Goal: Check status: Check status

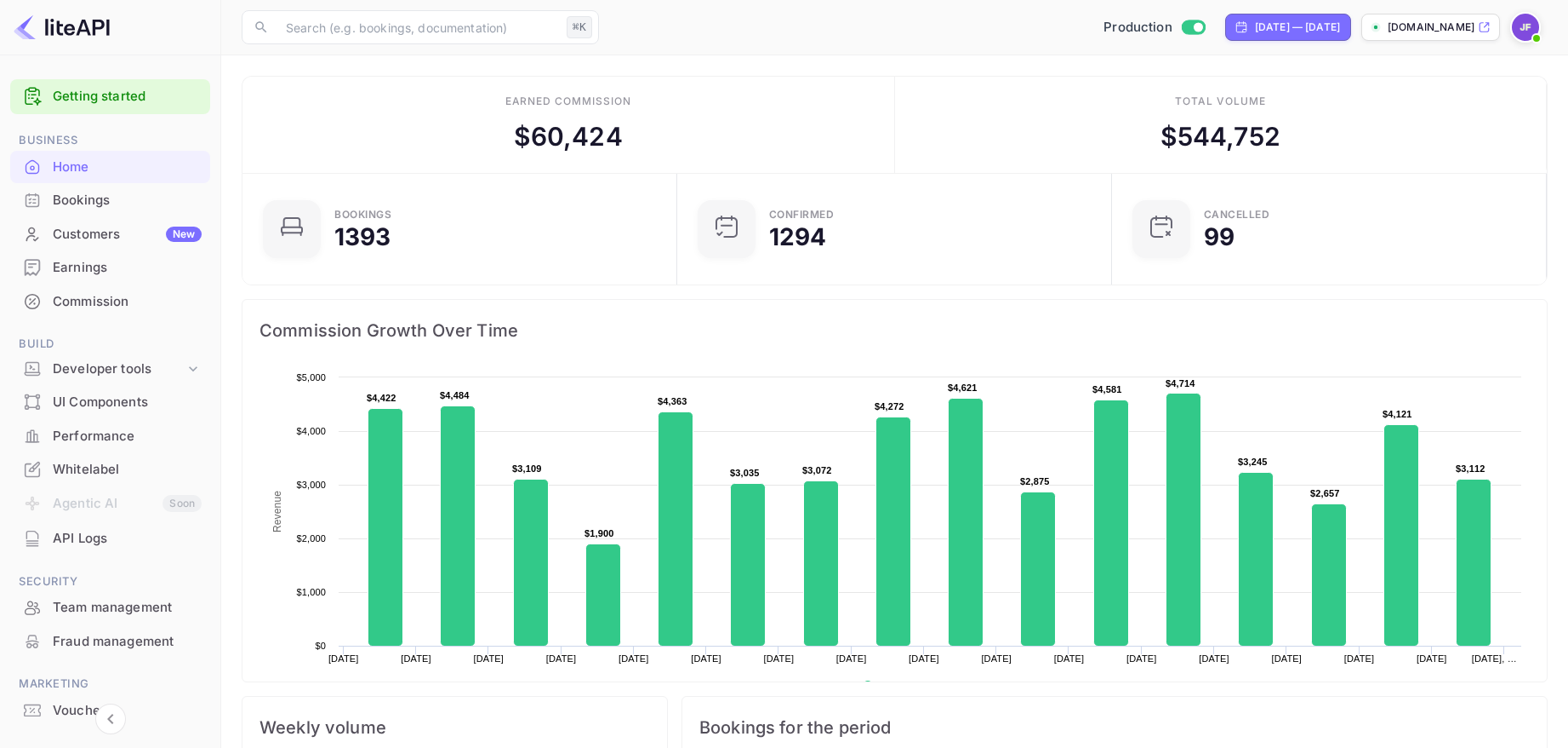
scroll to position [276, 425]
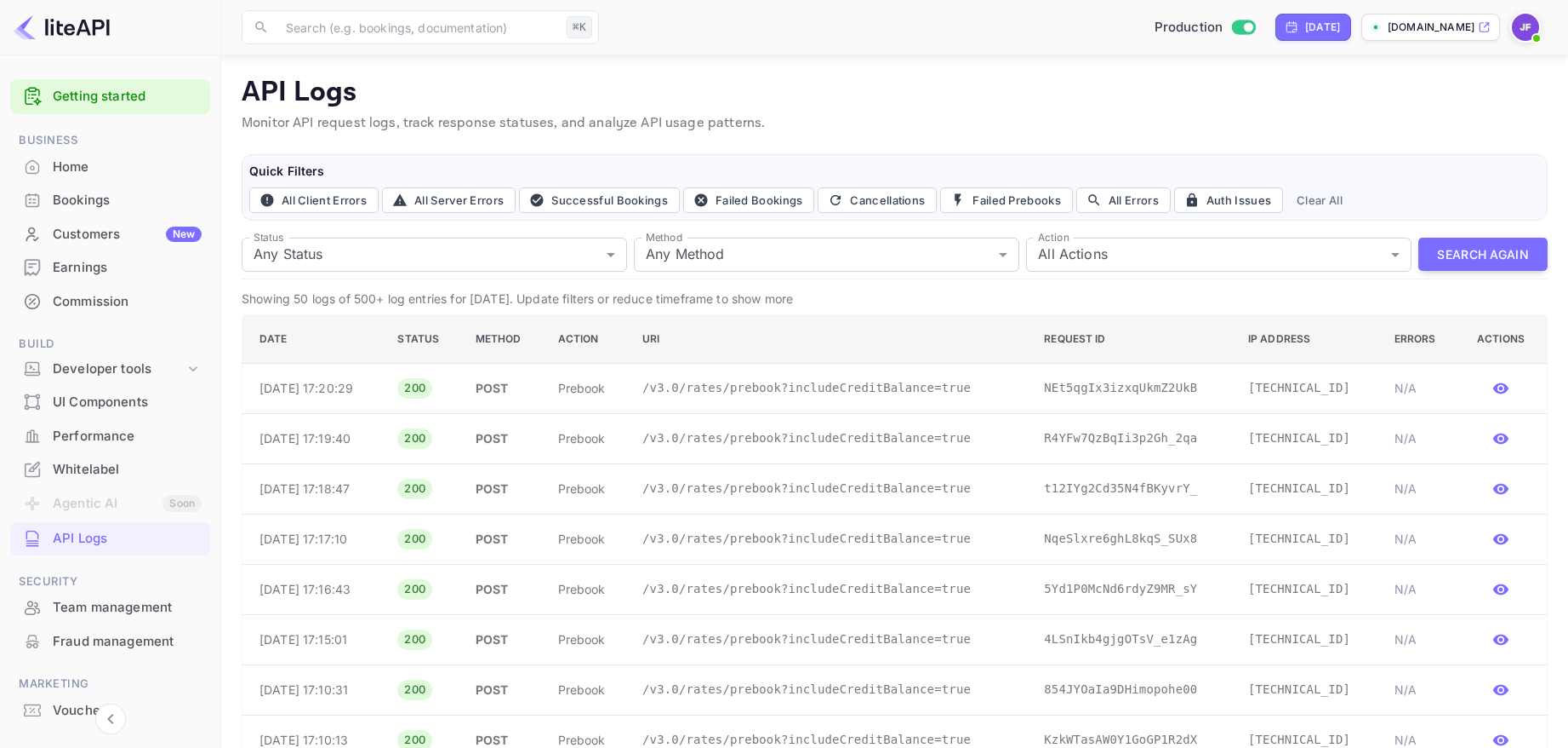
scroll to position [95, 0]
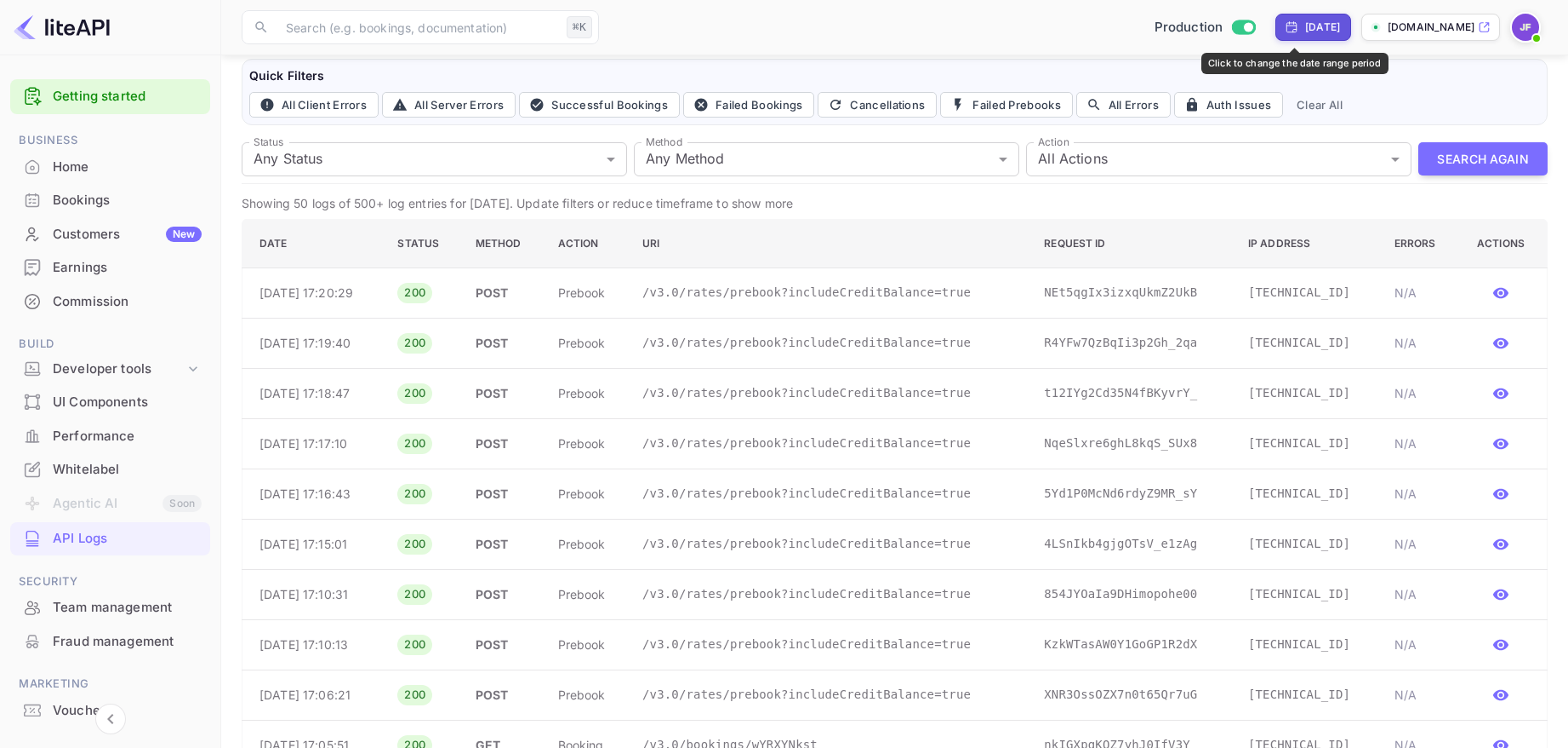
click at [1293, 40] on div "Yesterday" at bounding box center [1313, 26] width 76 height 27
select select "7"
select select "2025"
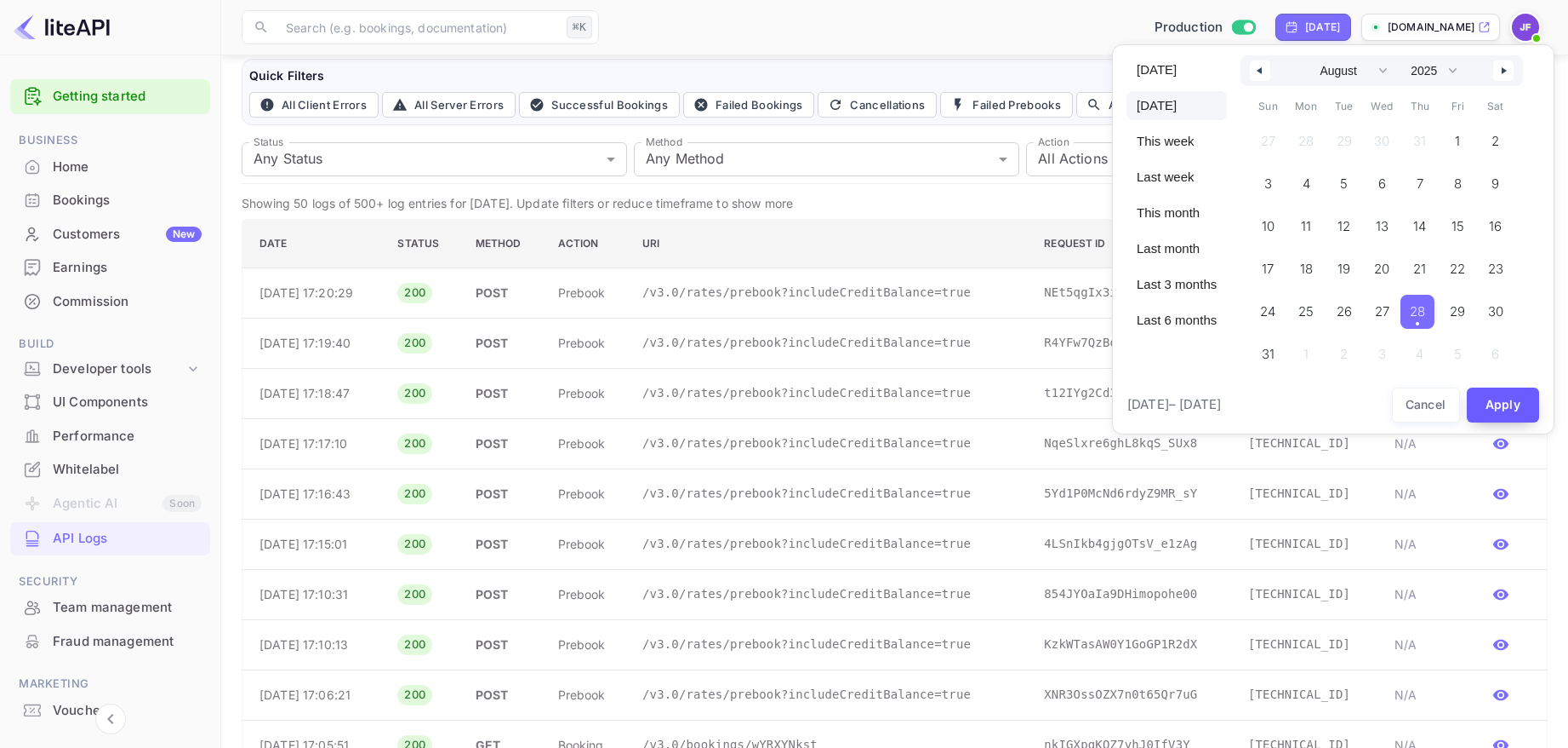
drag, startPoint x: 1436, startPoint y: 322, endPoint x: 1490, endPoint y: 401, distance: 95.7
click at [1434, 322] on span "28" at bounding box center [1418, 312] width 34 height 34
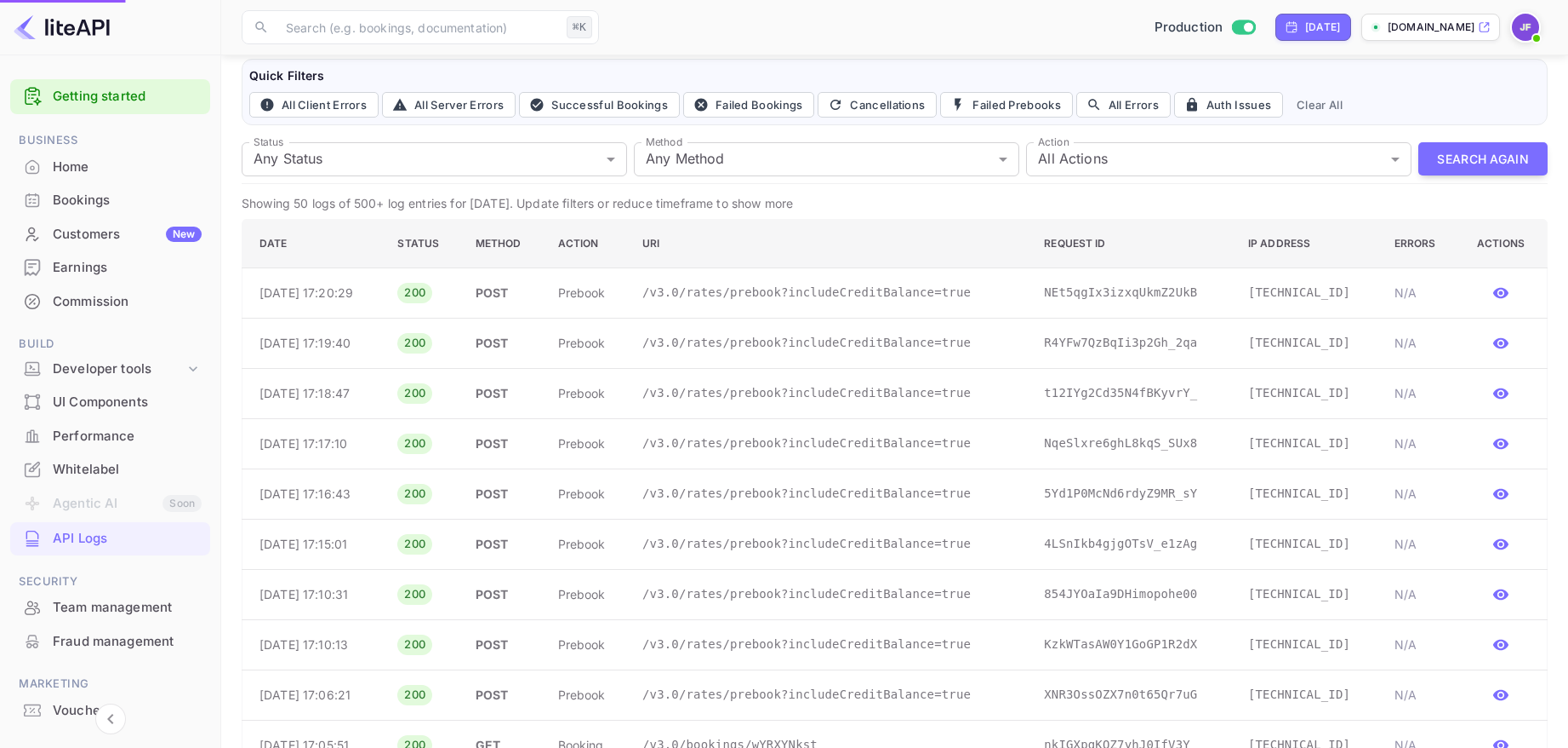
click at [1467, 257] on button "Apply" at bounding box center [1440, 247] width 55 height 19
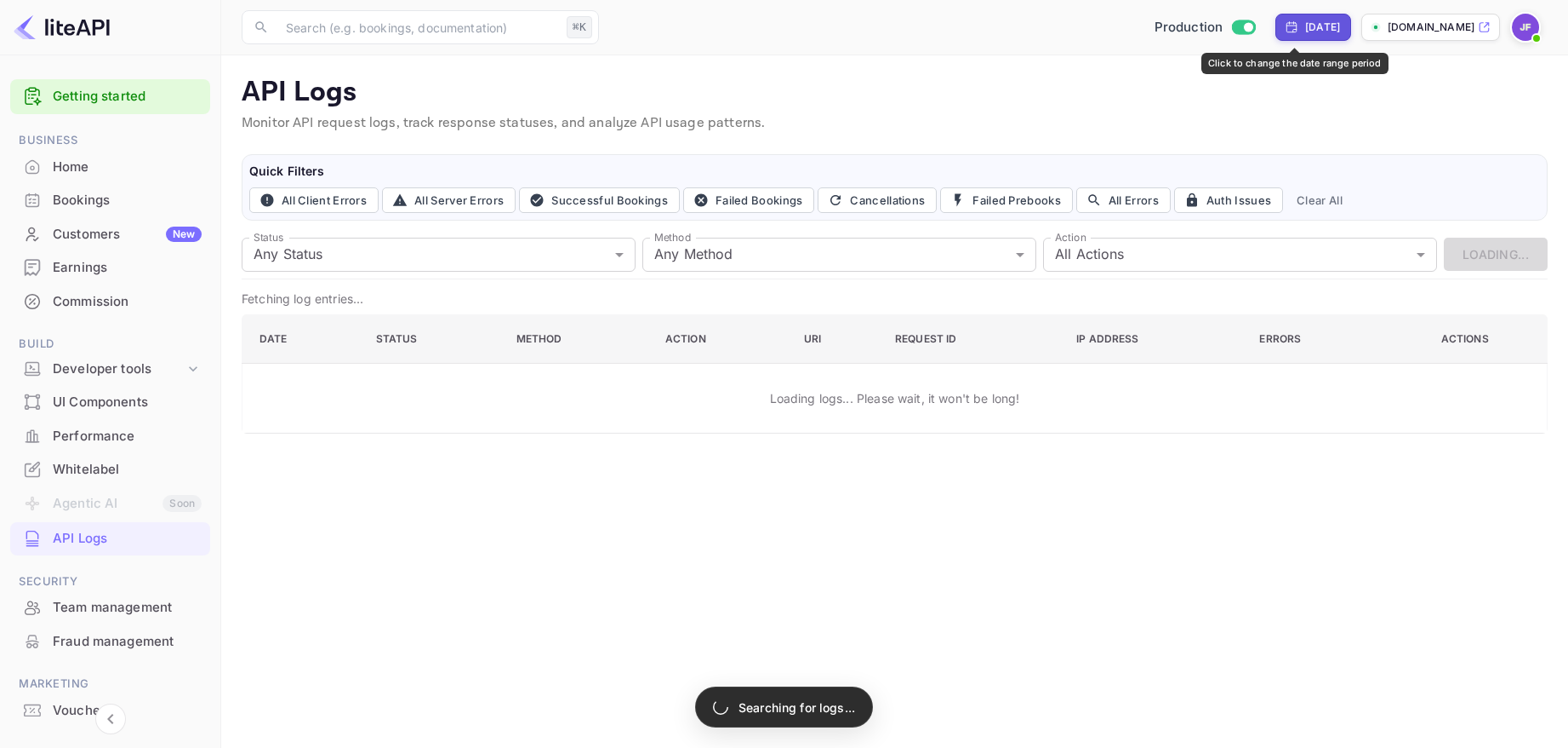
click at [1305, 30] on div "Yesterday" at bounding box center [1323, 26] width 35 height 15
select select "7"
select select "2025"
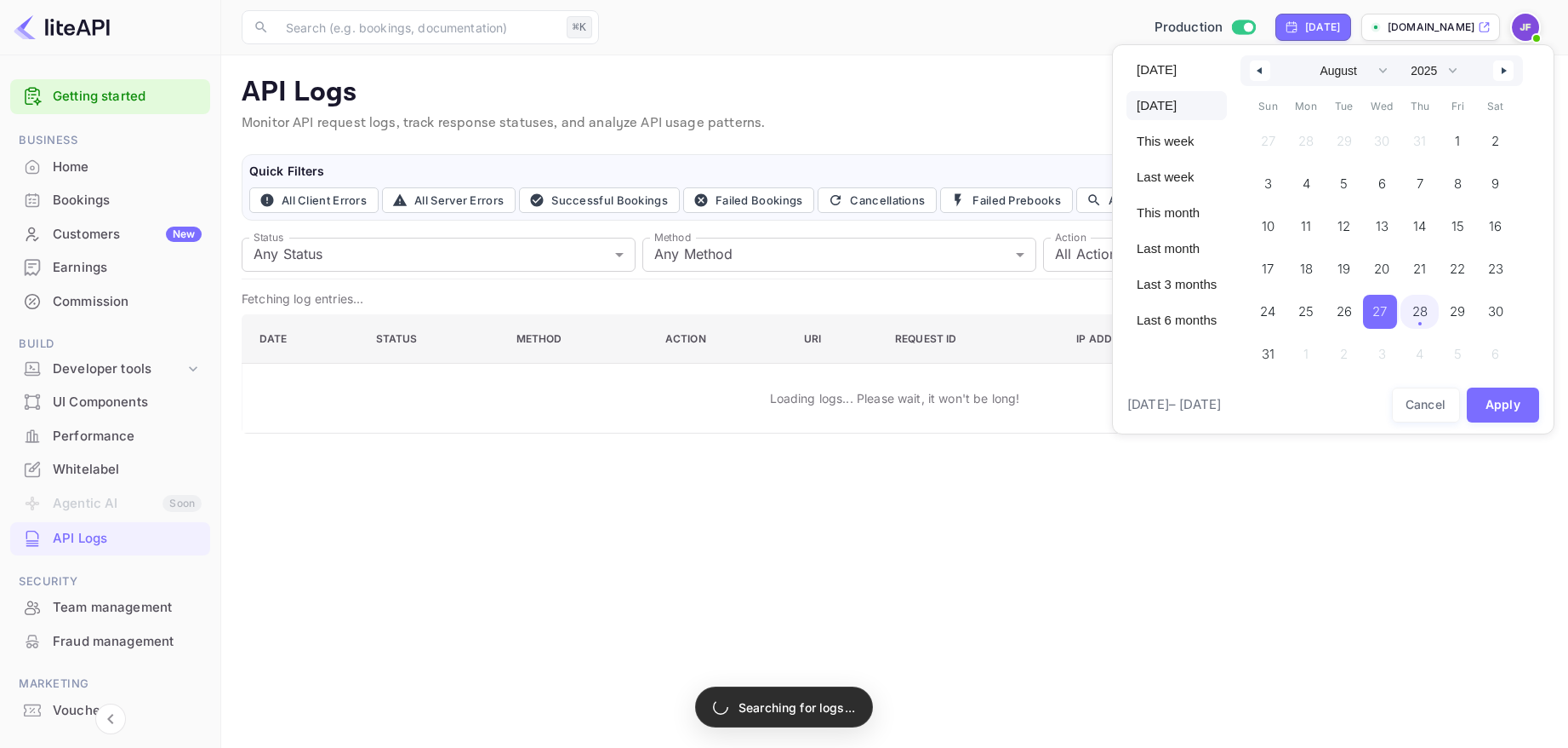
drag, startPoint x: 1427, startPoint y: 316, endPoint x: 1428, endPoint y: 326, distance: 10.0
click at [1427, 317] on span "28" at bounding box center [1419, 312] width 15 height 31
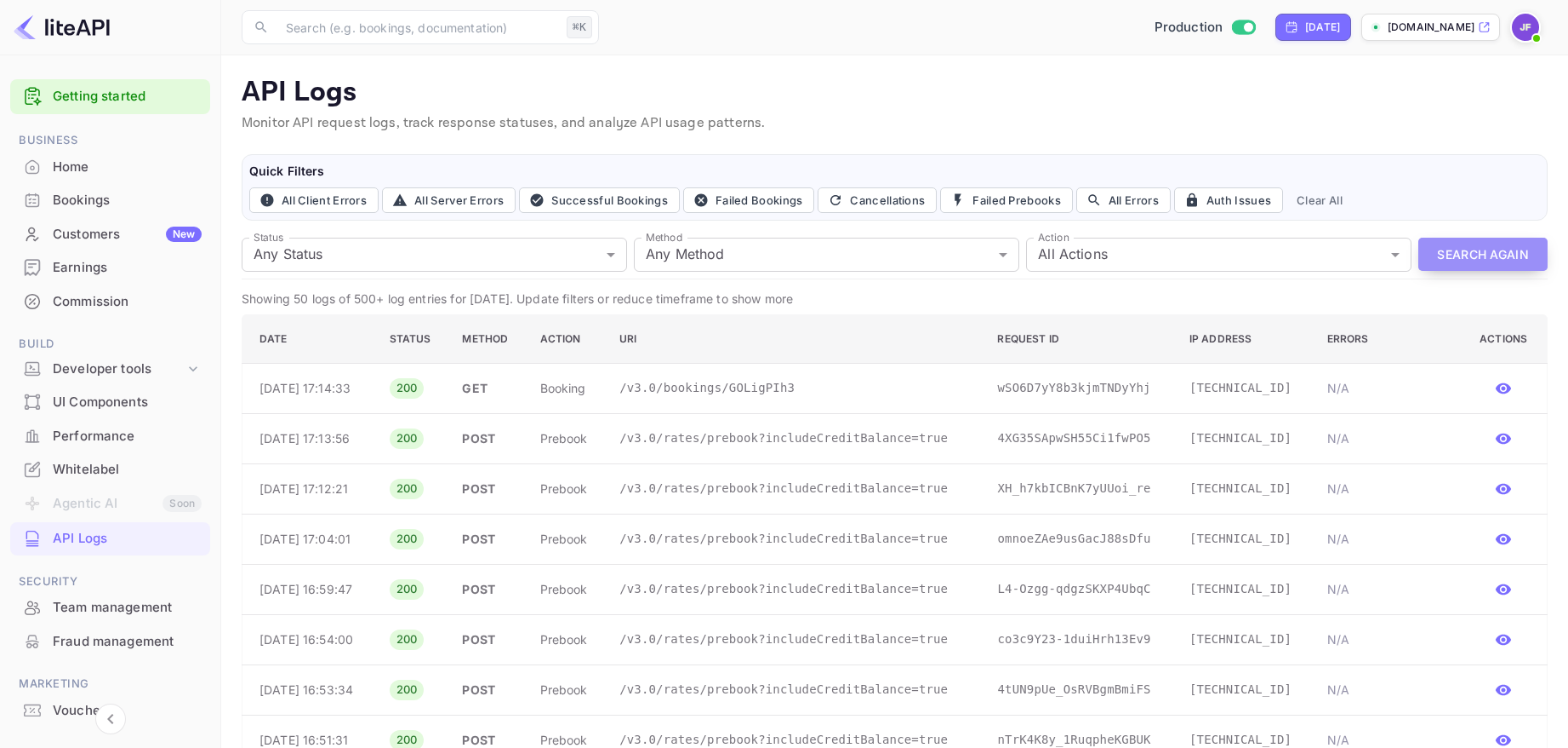
click at [1469, 256] on button "Search Again" at bounding box center [1483, 254] width 129 height 33
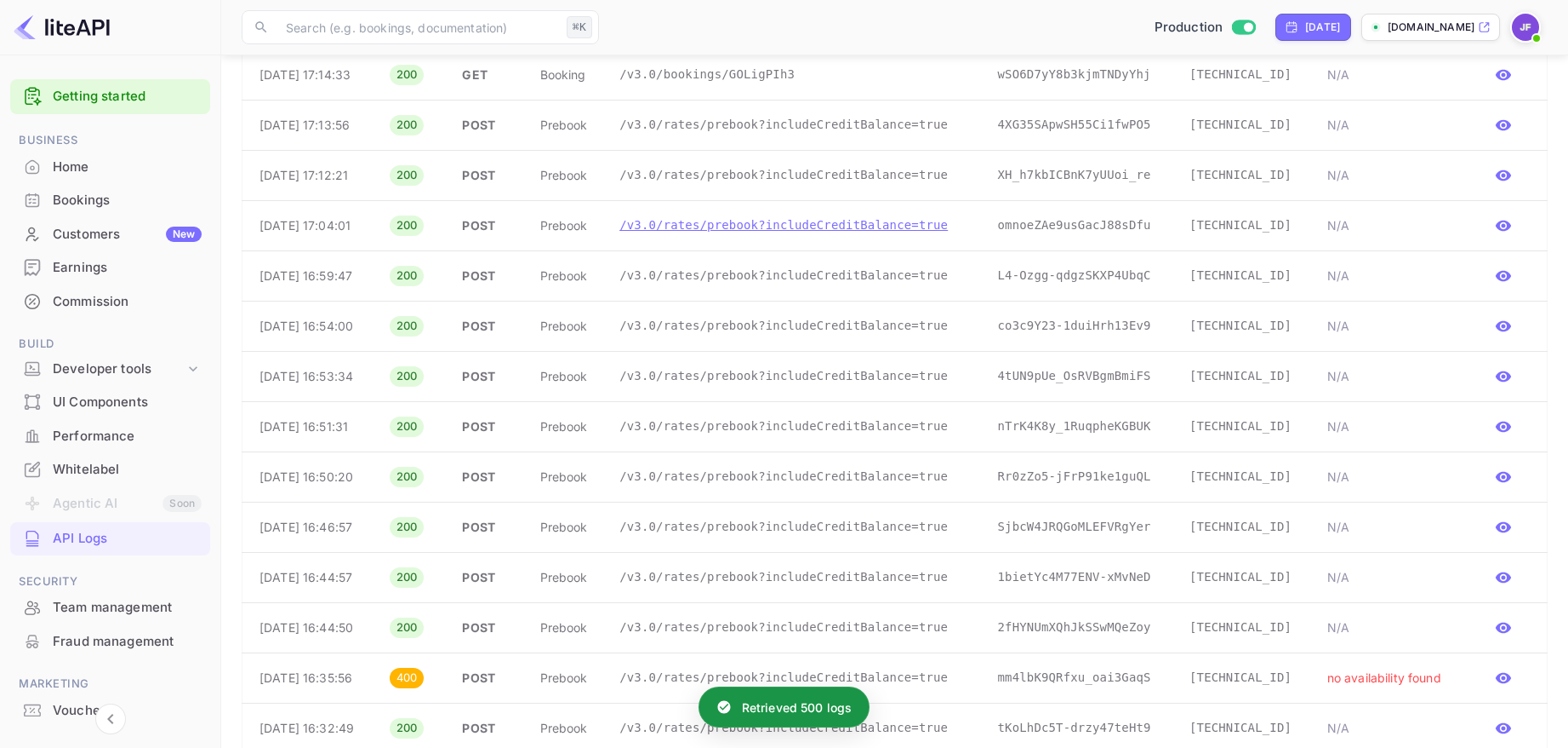
scroll to position [317, 0]
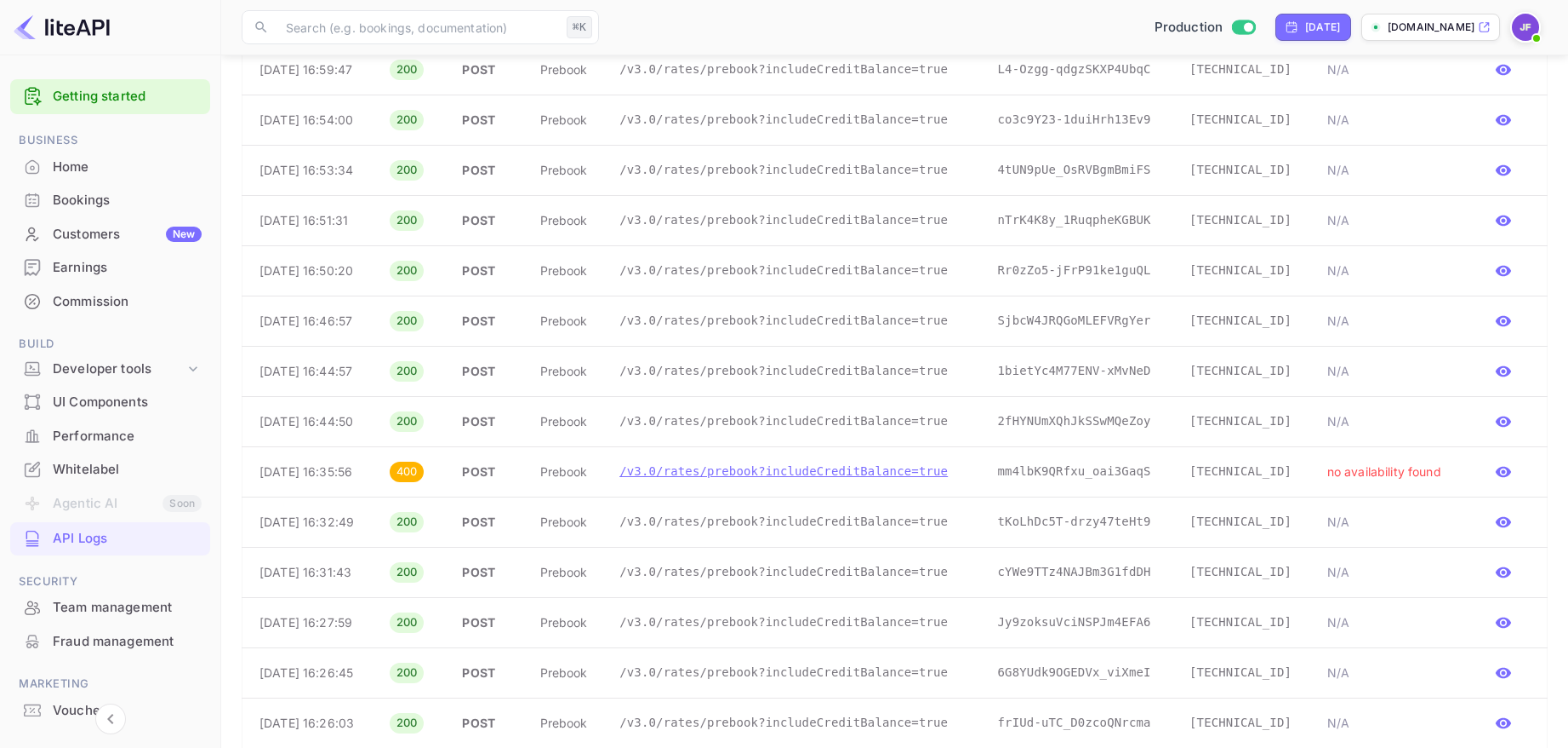
click at [801, 475] on p "/v3.0/rates/prebook?includeCreditBalance=true" at bounding box center [794, 471] width 351 height 18
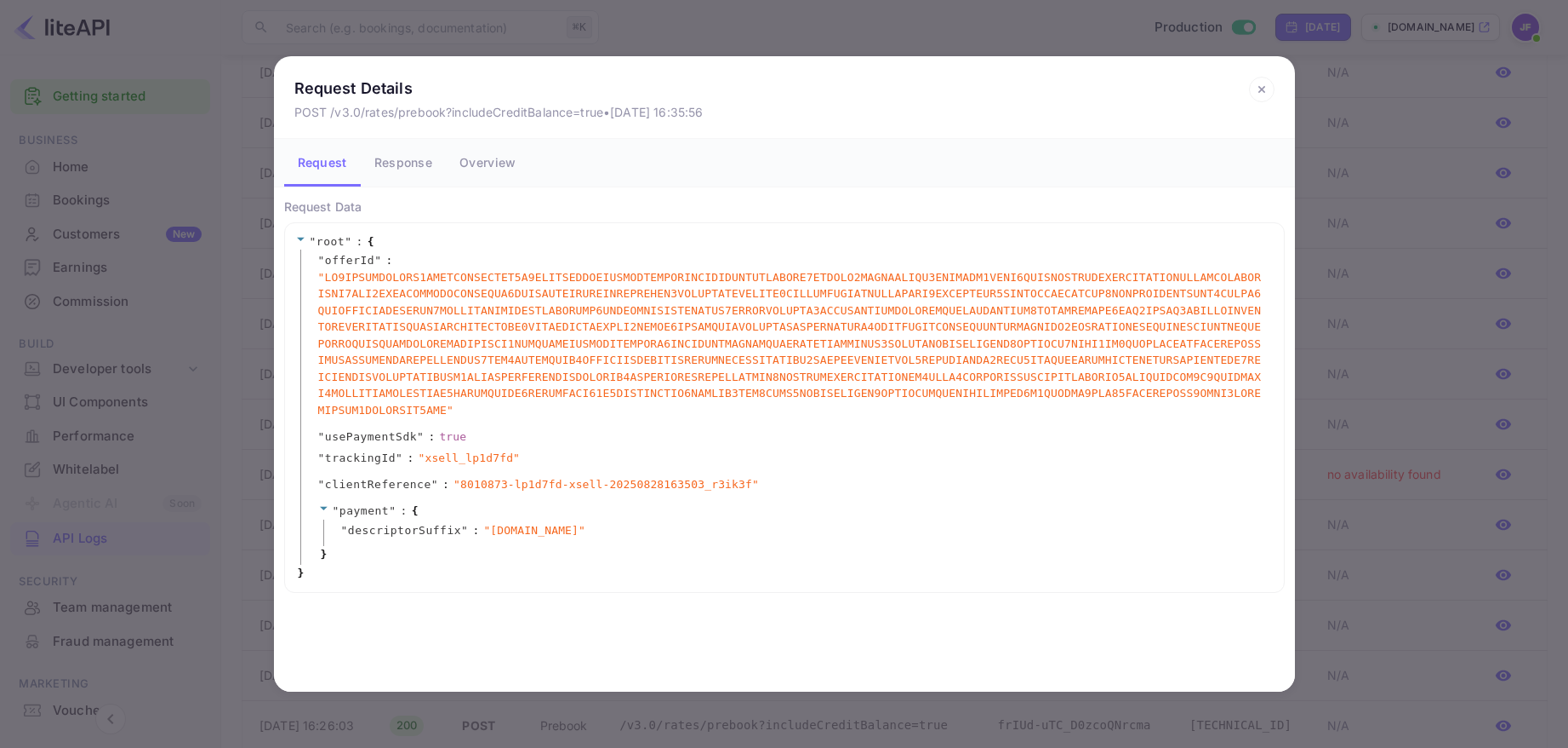
click at [1258, 92] on icon at bounding box center [1261, 89] width 26 height 26
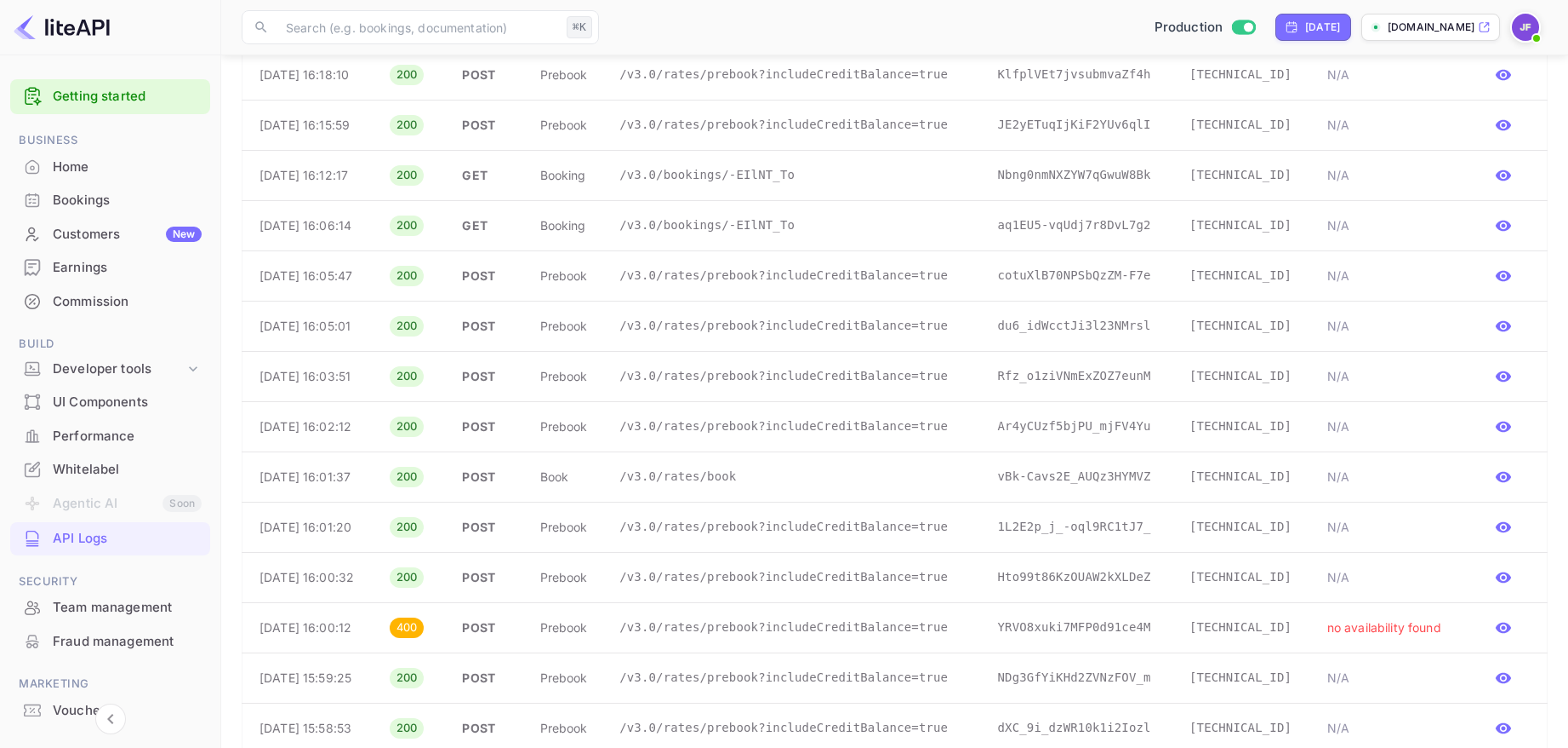
scroll to position [1420, 0]
click at [757, 229] on p "/v3.0/bookings/-EIlNT_To" at bounding box center [794, 224] width 351 height 18
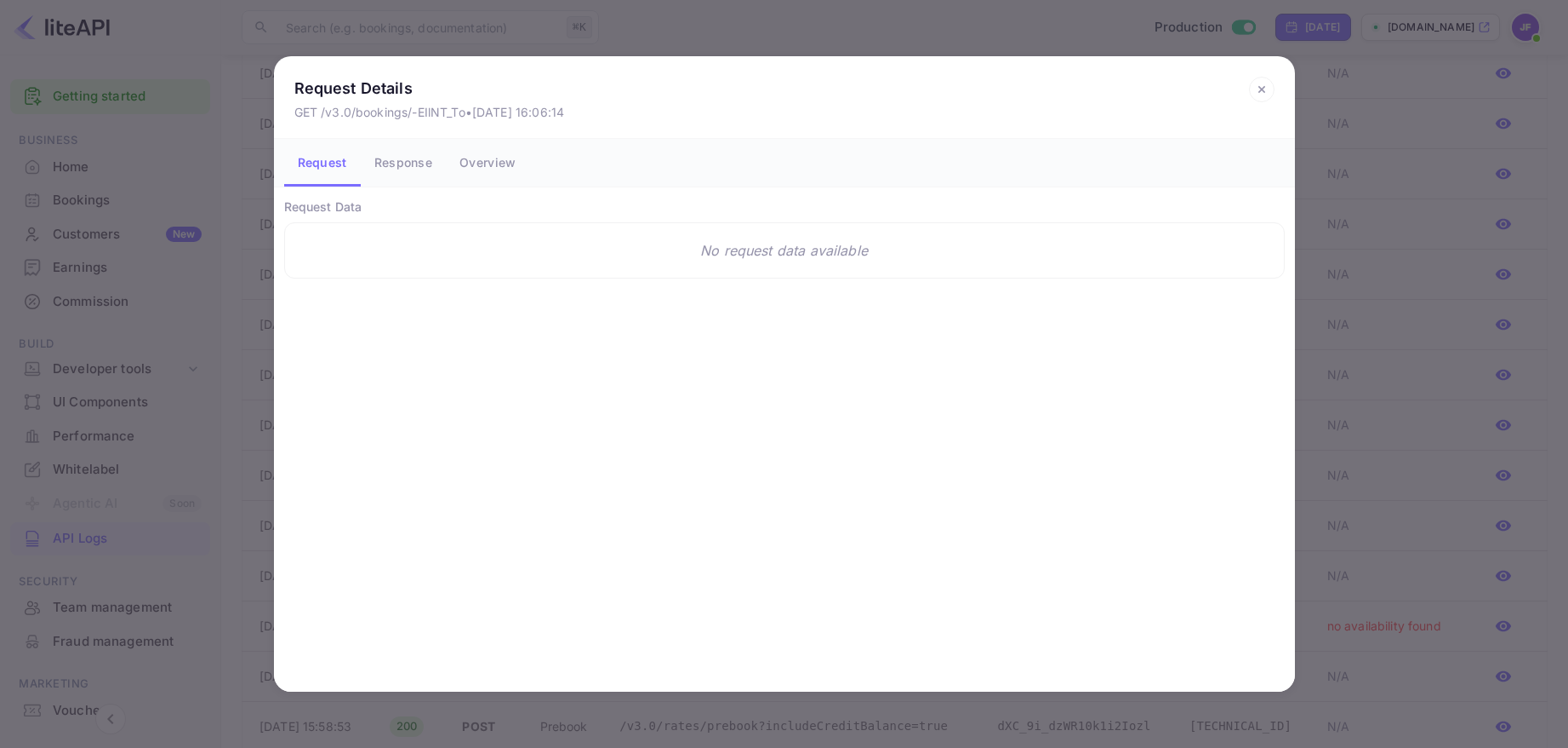
click at [408, 163] on button "Response" at bounding box center [403, 163] width 85 height 48
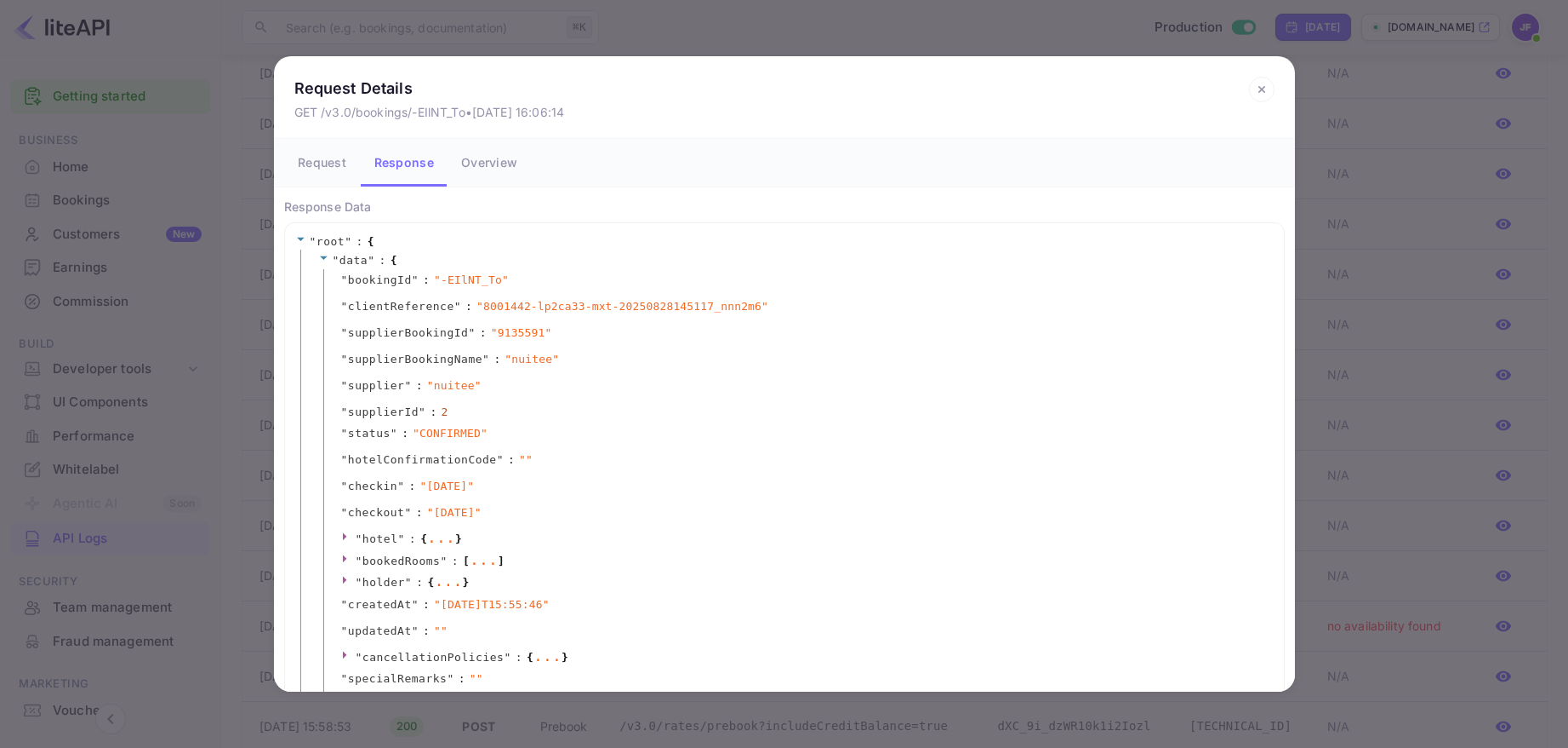
drag, startPoint x: 423, startPoint y: 538, endPoint x: 439, endPoint y: 537, distance: 16.0
click at [423, 538] on span "{" at bounding box center [424, 539] width 7 height 17
click at [1256, 84] on icon at bounding box center [1261, 89] width 26 height 26
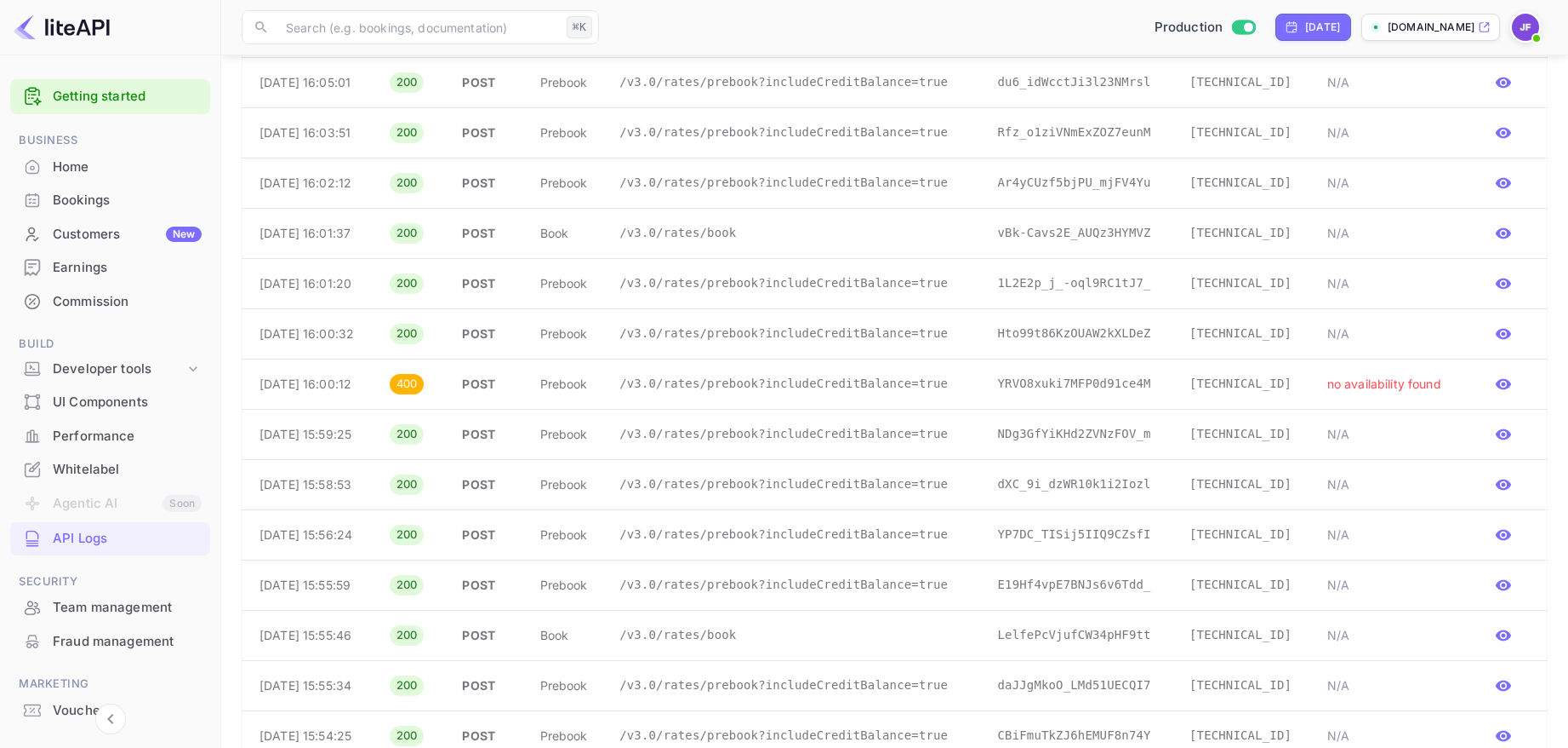
scroll to position [1753, 0]
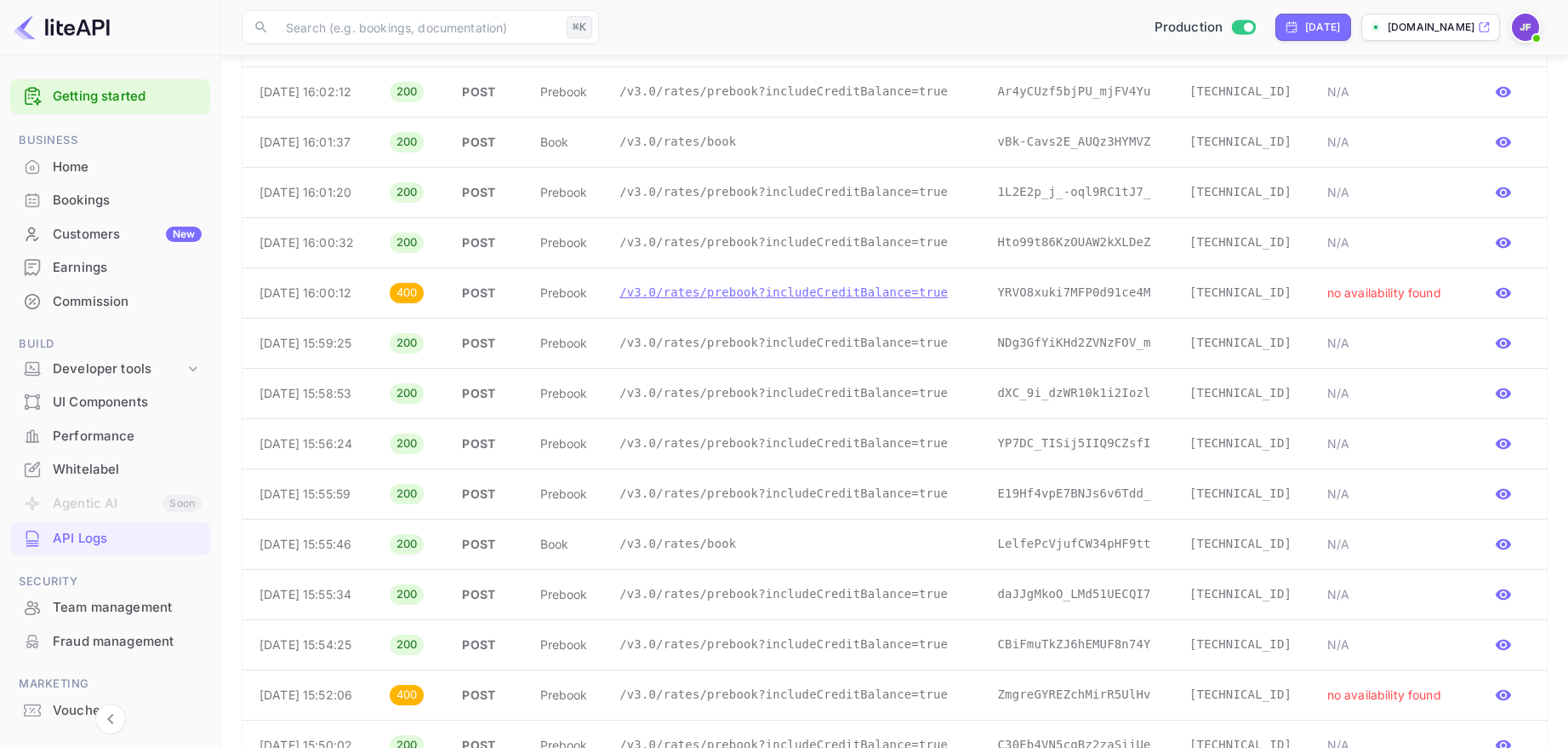
click at [762, 293] on p "/v3.0/rates/prebook?includeCreditBalance=true" at bounding box center [794, 292] width 351 height 18
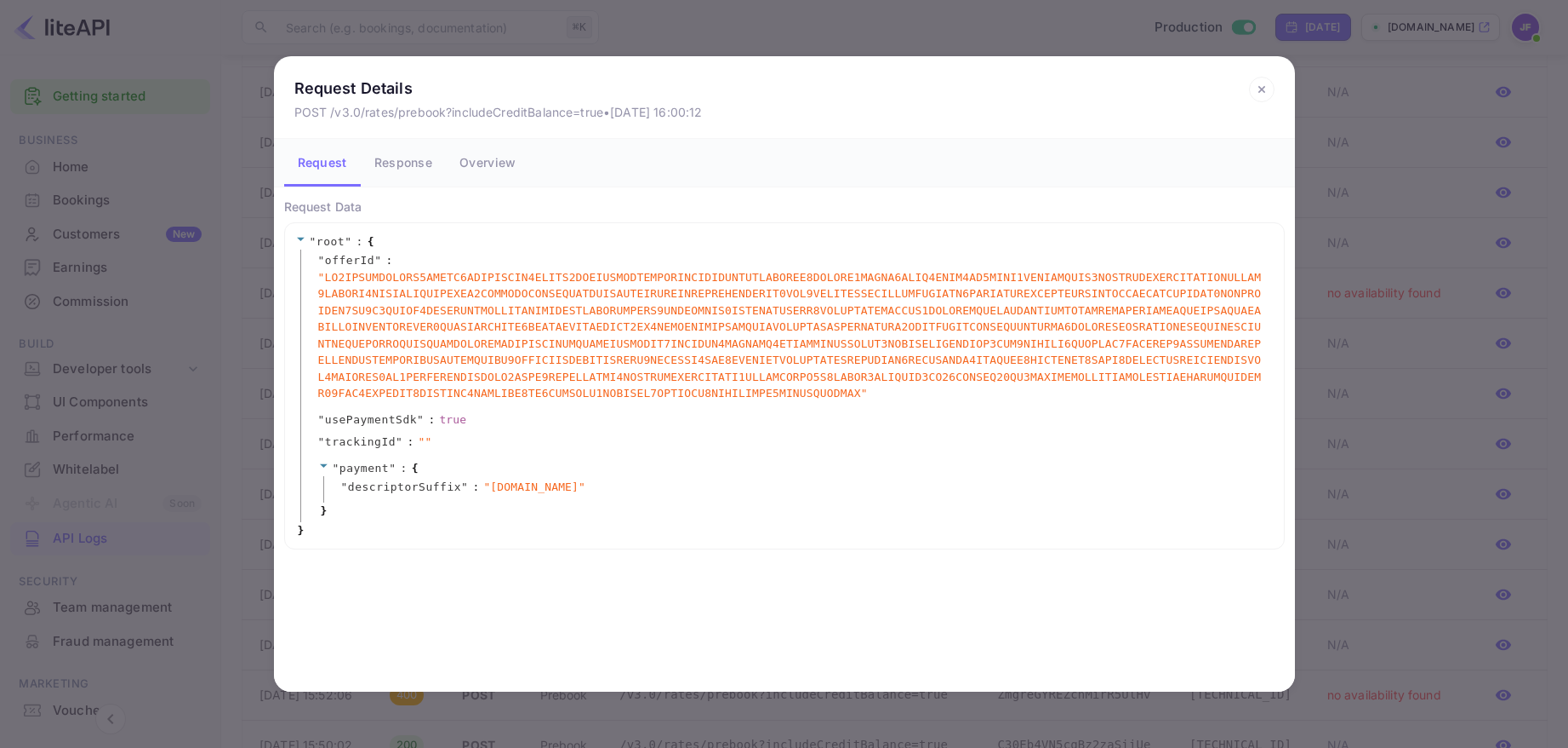
click at [1251, 92] on icon at bounding box center [1261, 89] width 26 height 26
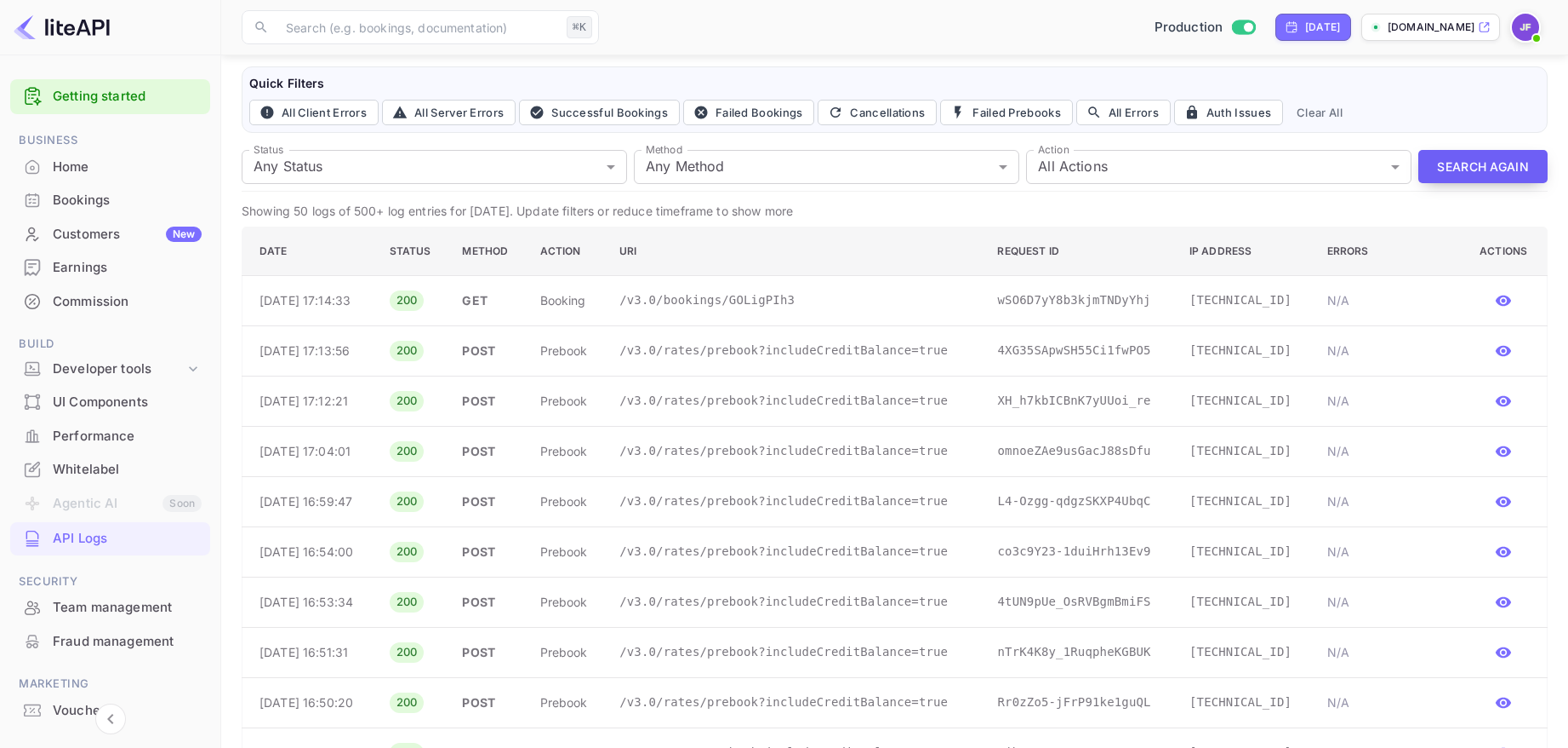
scroll to position [71, 0]
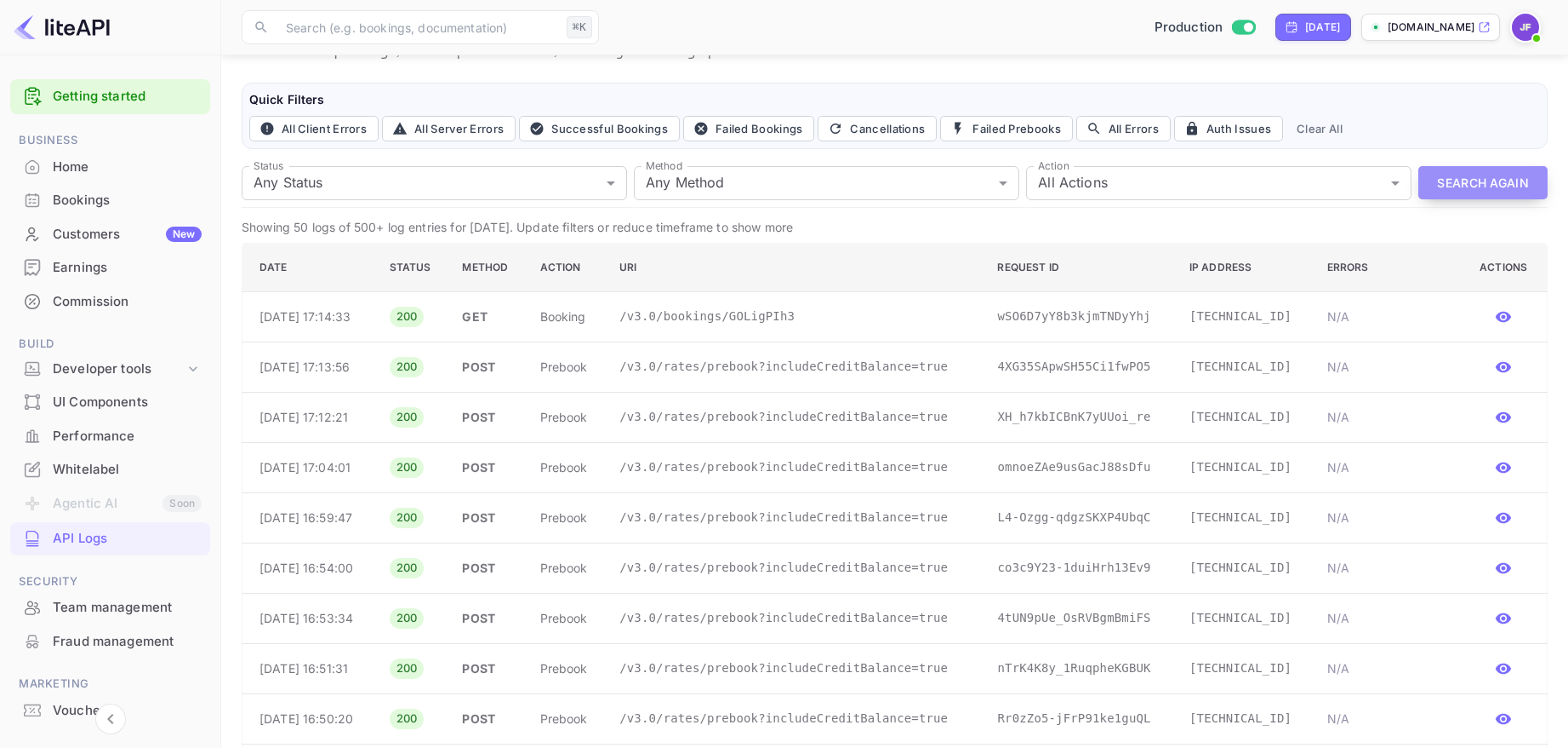
click at [1458, 180] on button "Search Again" at bounding box center [1483, 183] width 129 height 33
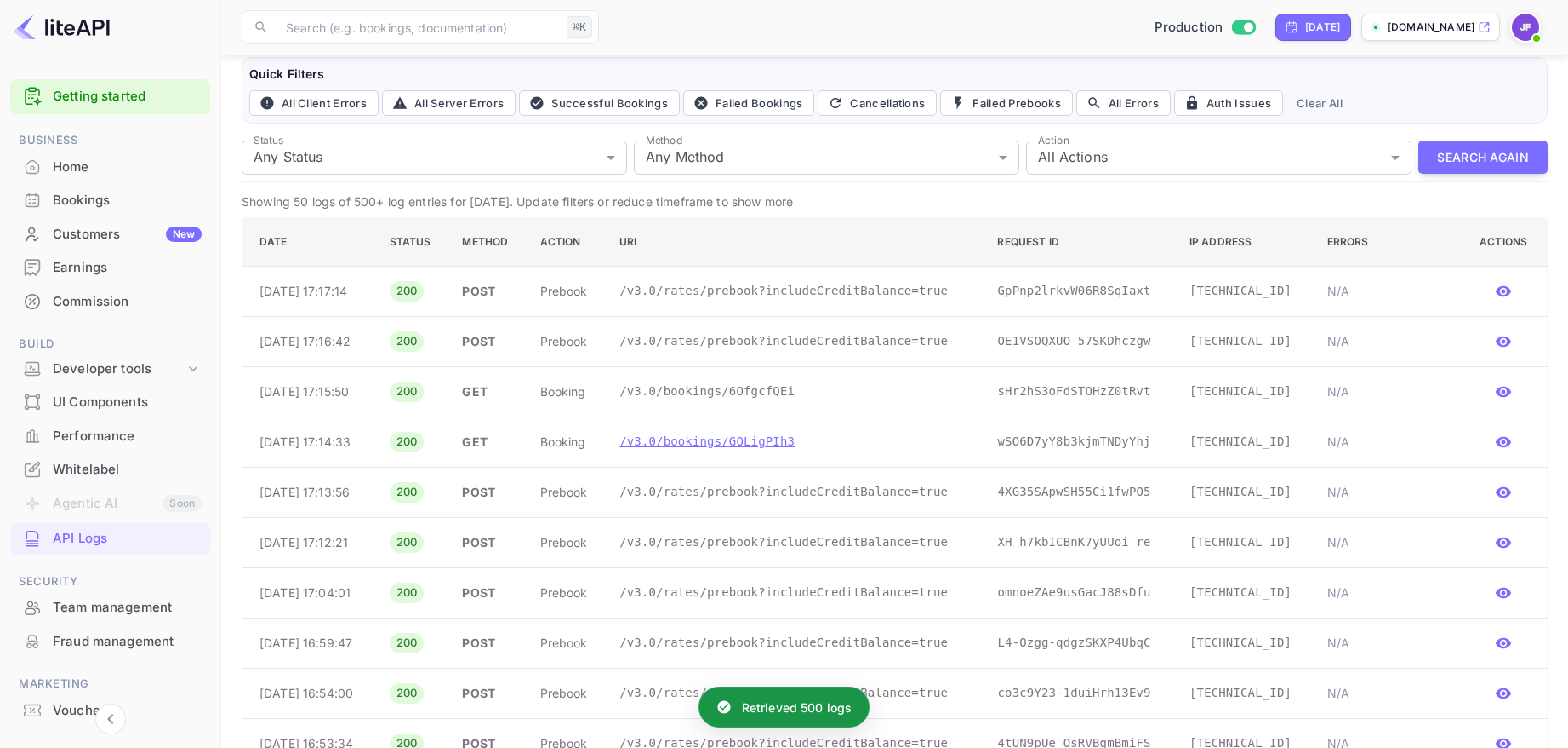
scroll to position [106, 0]
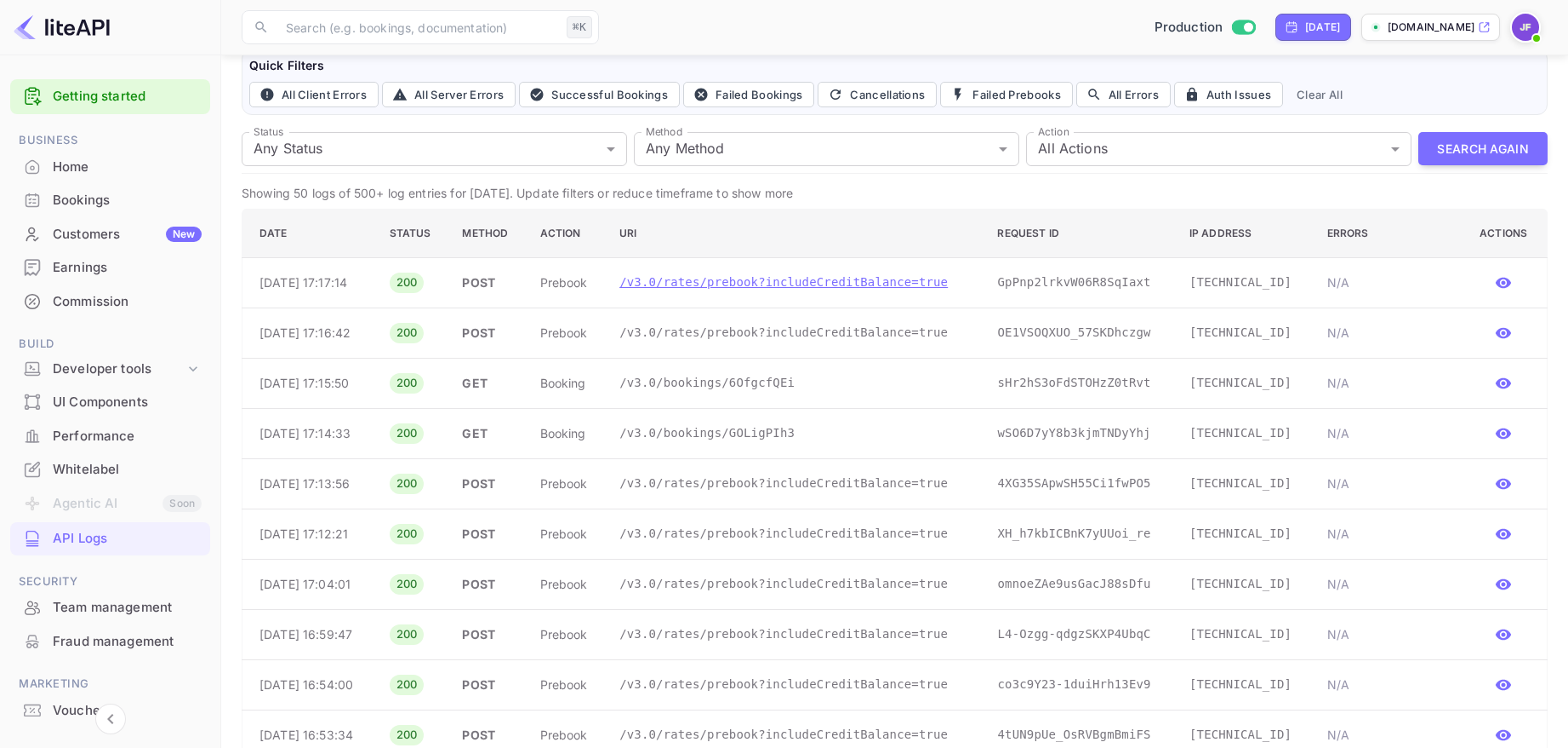
click at [718, 290] on p "/v3.0/rates/prebook?includeCreditBalance=true" at bounding box center [794, 282] width 351 height 18
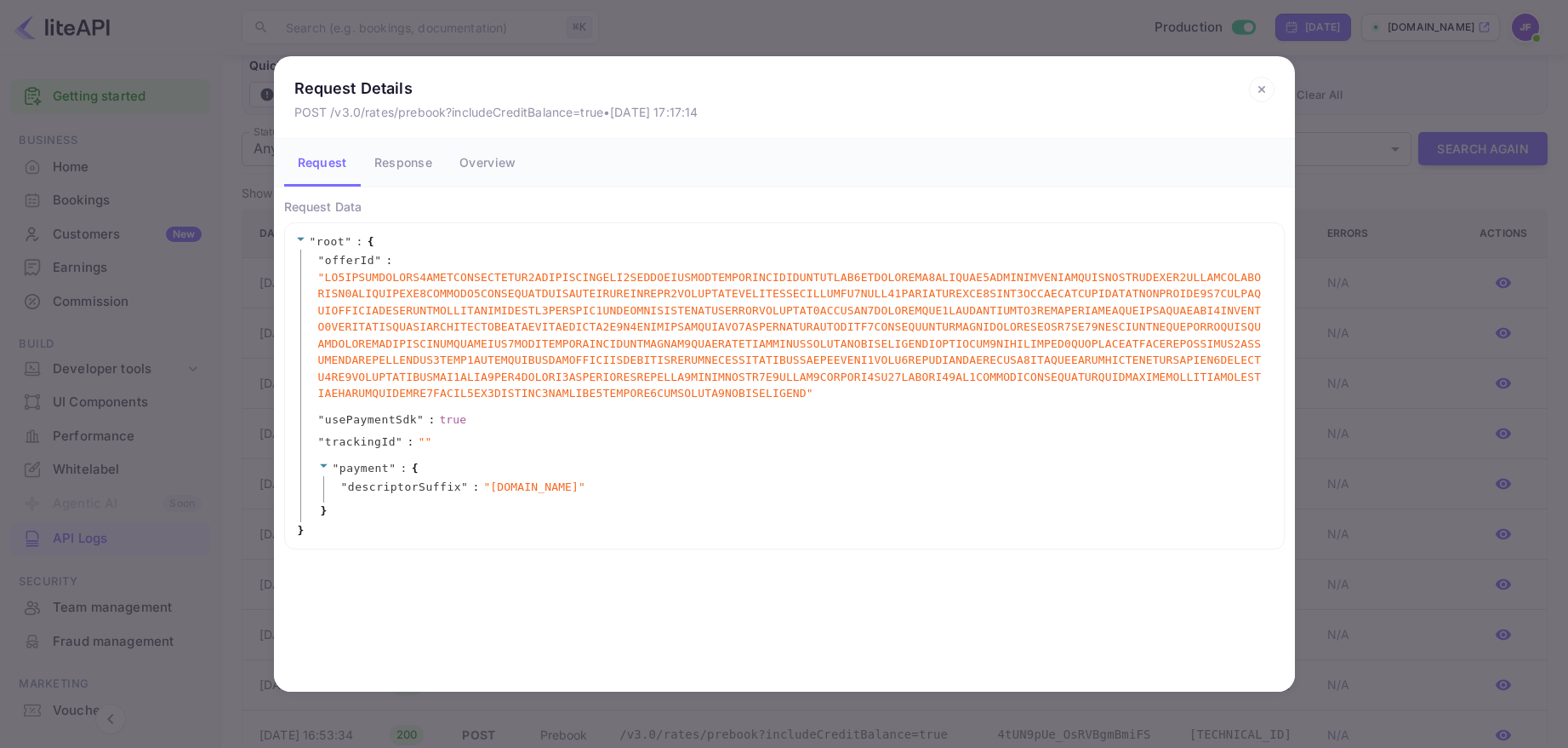
click at [719, 287] on span "" "" at bounding box center [791, 335] width 946 height 133
click at [401, 165] on button "Response" at bounding box center [403, 163] width 85 height 48
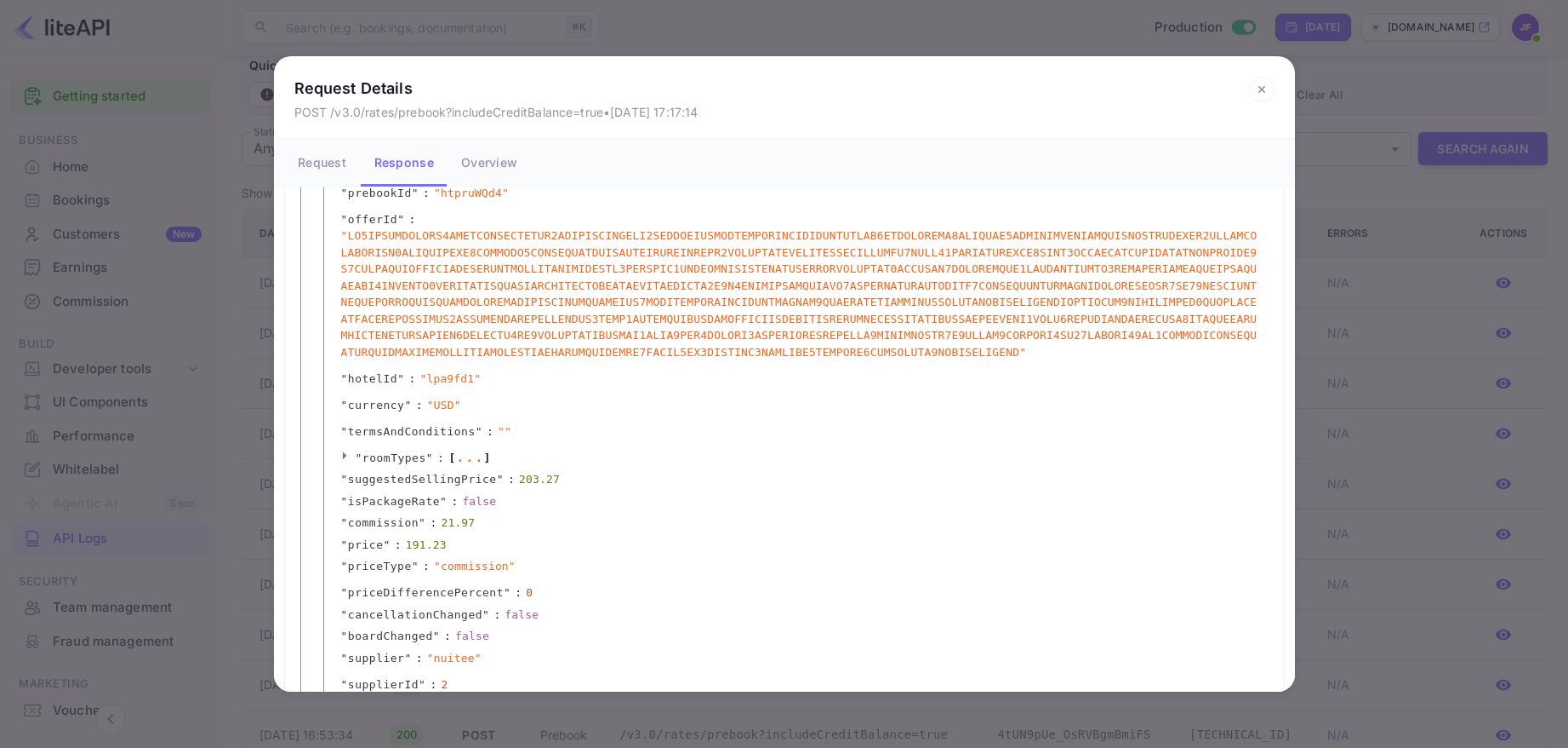
scroll to position [241, 0]
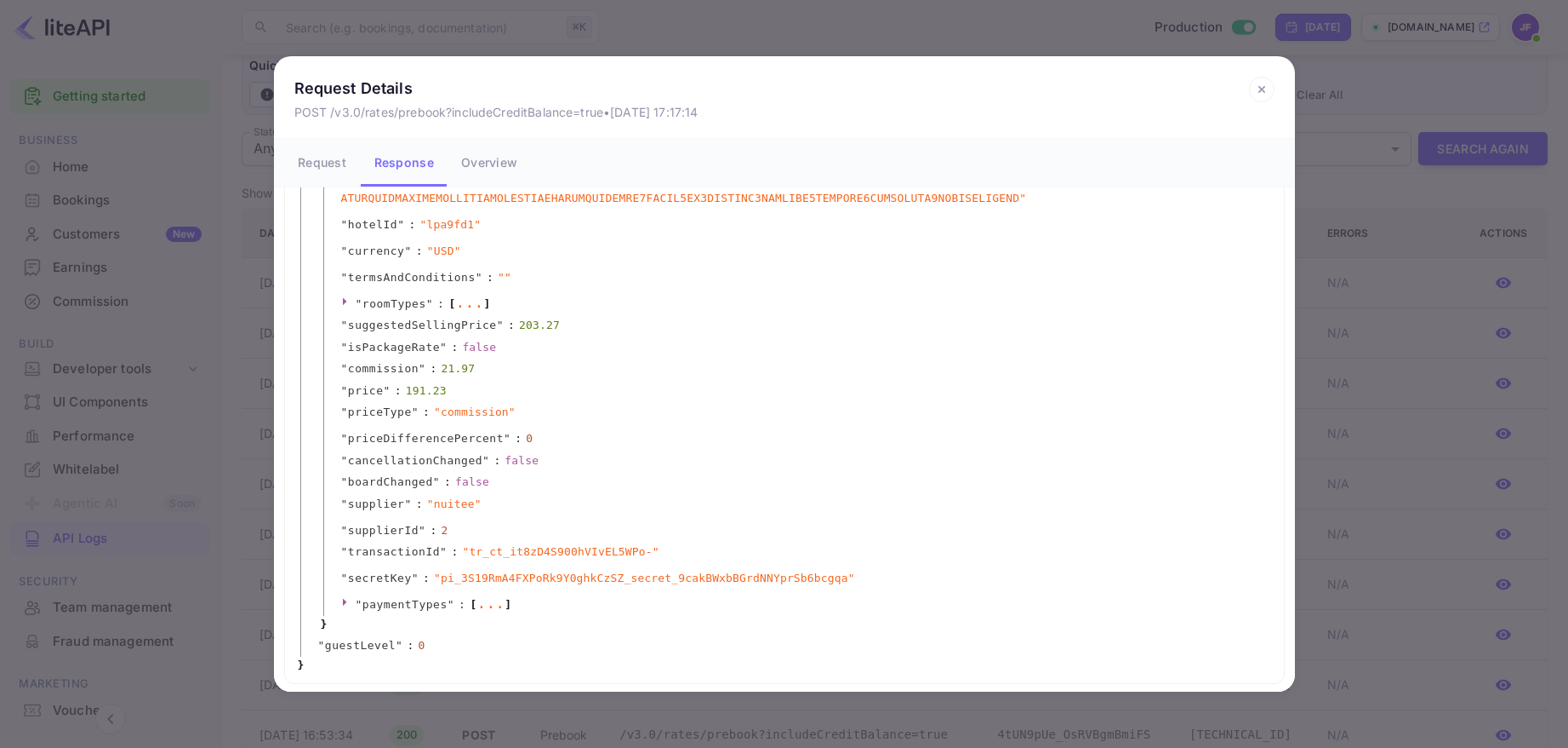
click at [1258, 91] on icon at bounding box center [1261, 89] width 26 height 26
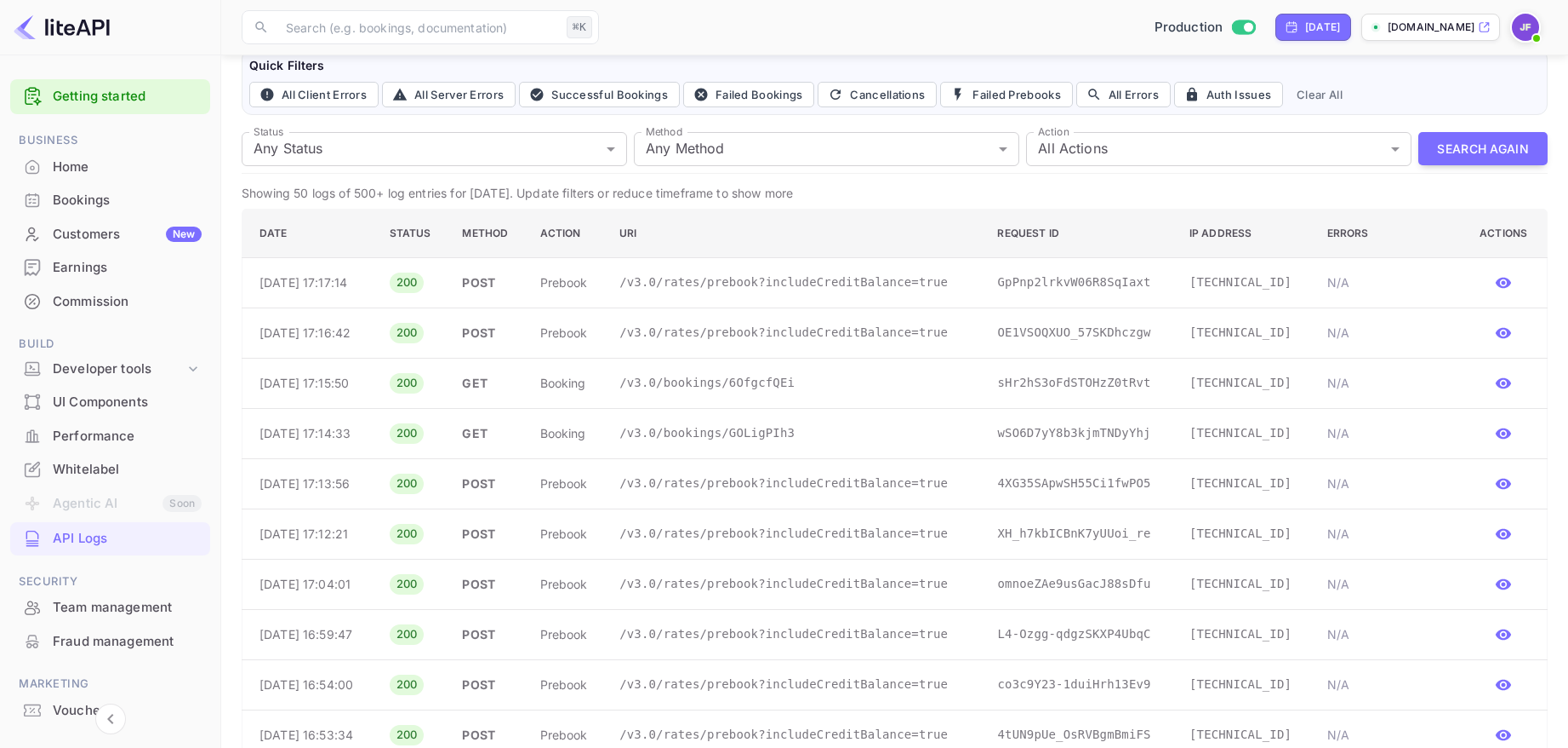
scroll to position [0, 0]
click at [687, 333] on p "/v3.0/rates/prebook?includeCreditBalance=true" at bounding box center [794, 333] width 351 height 18
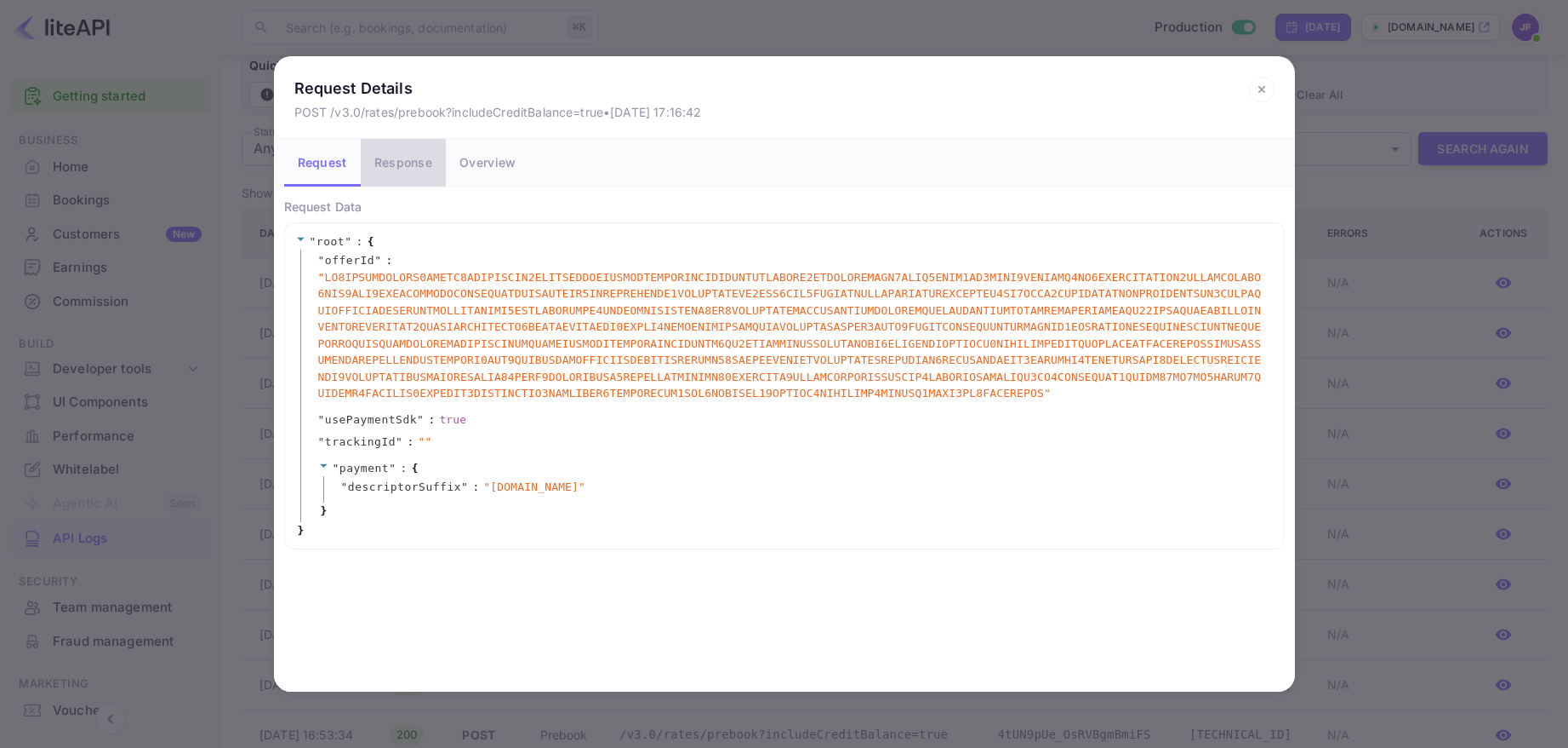
click at [383, 165] on button "Response" at bounding box center [403, 163] width 85 height 48
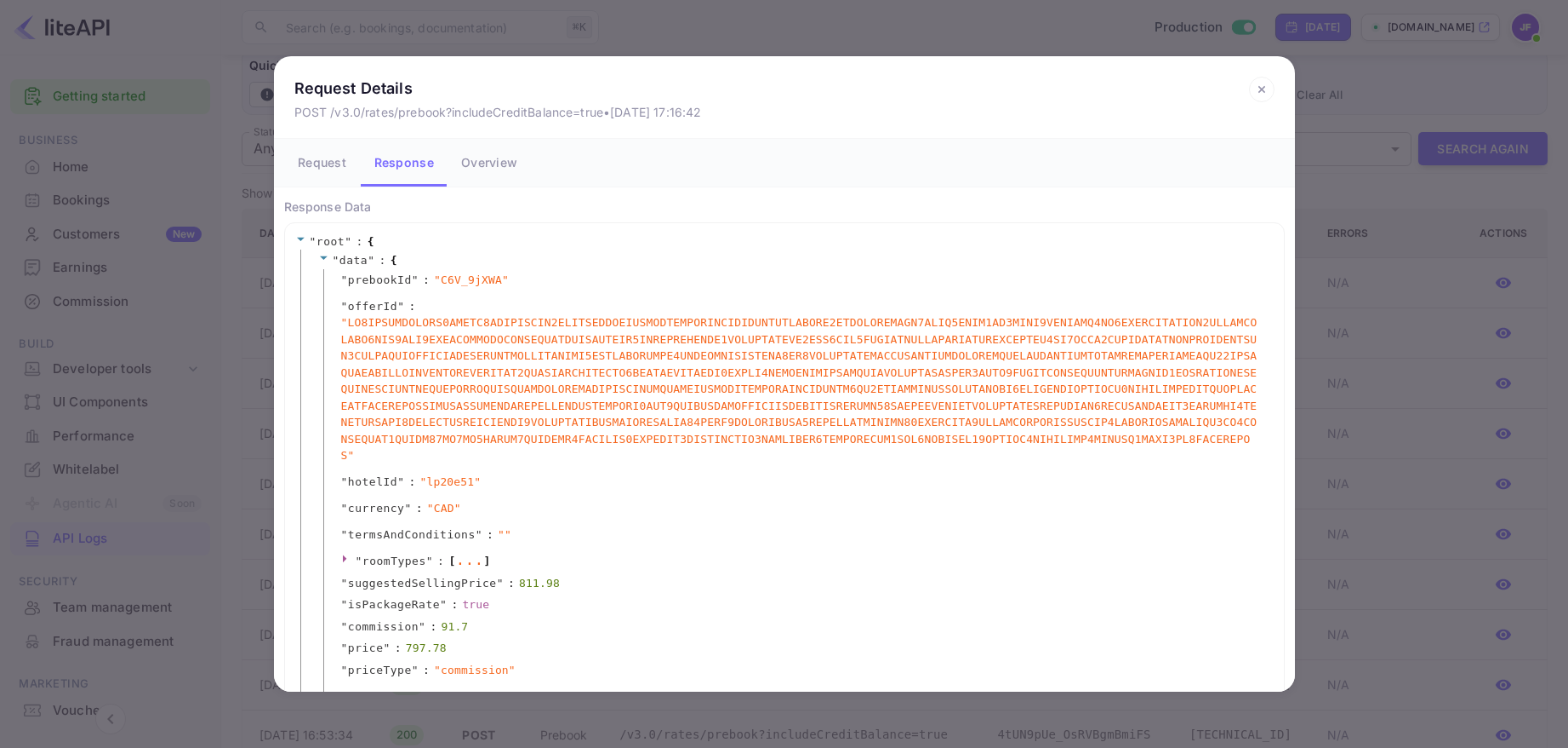
scroll to position [258, 0]
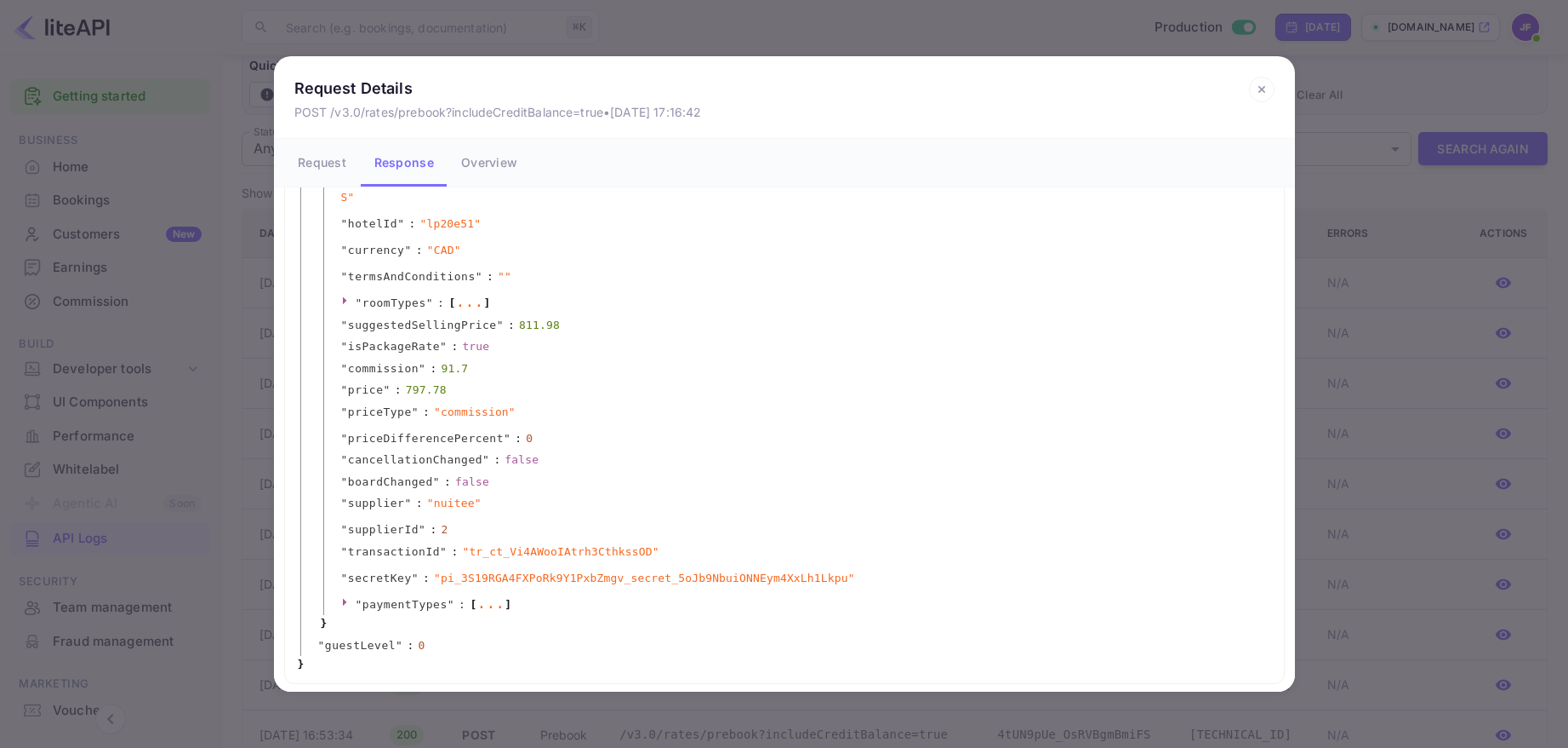
click at [471, 305] on div "..." at bounding box center [470, 302] width 28 height 9
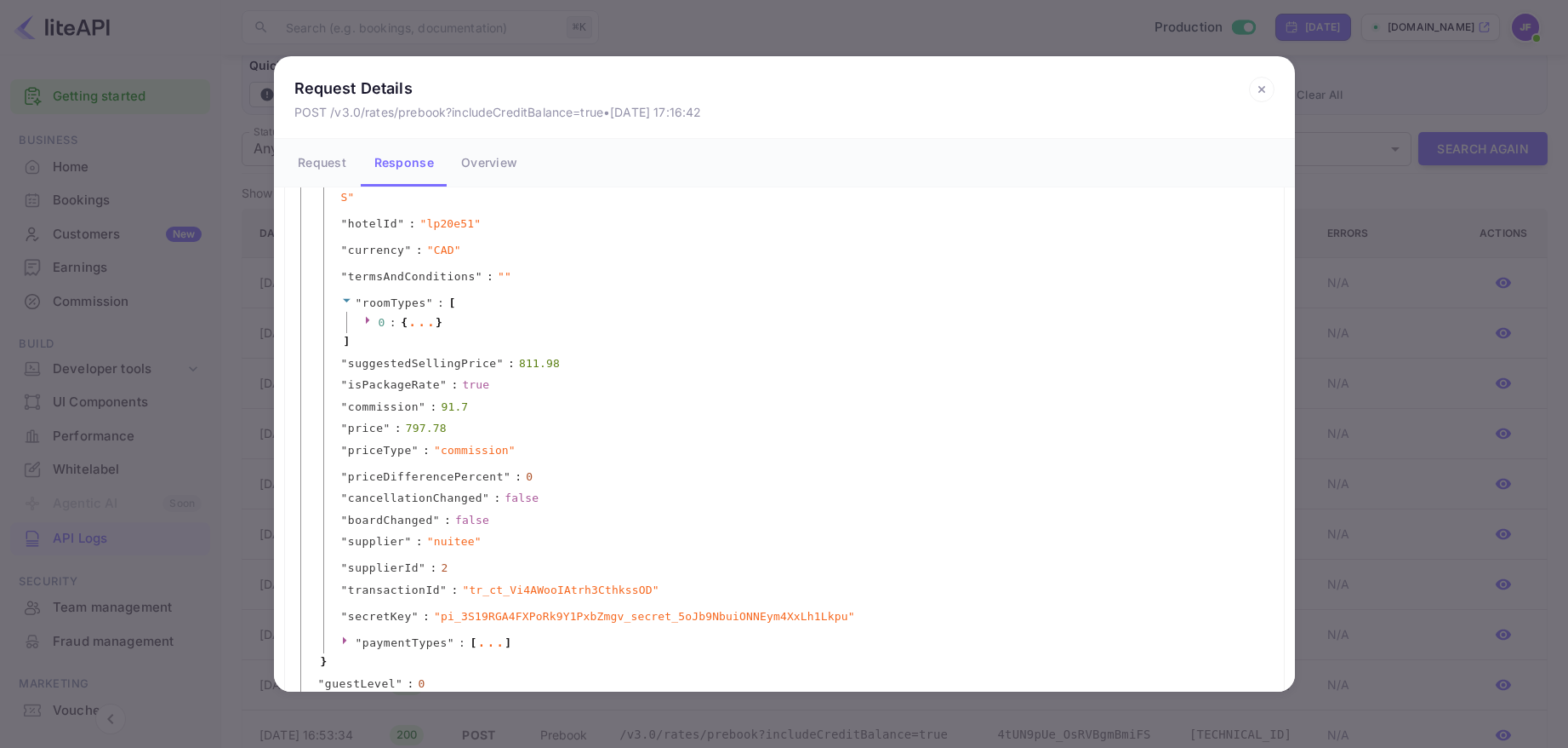
click at [390, 324] on span ":" at bounding box center [393, 322] width 7 height 17
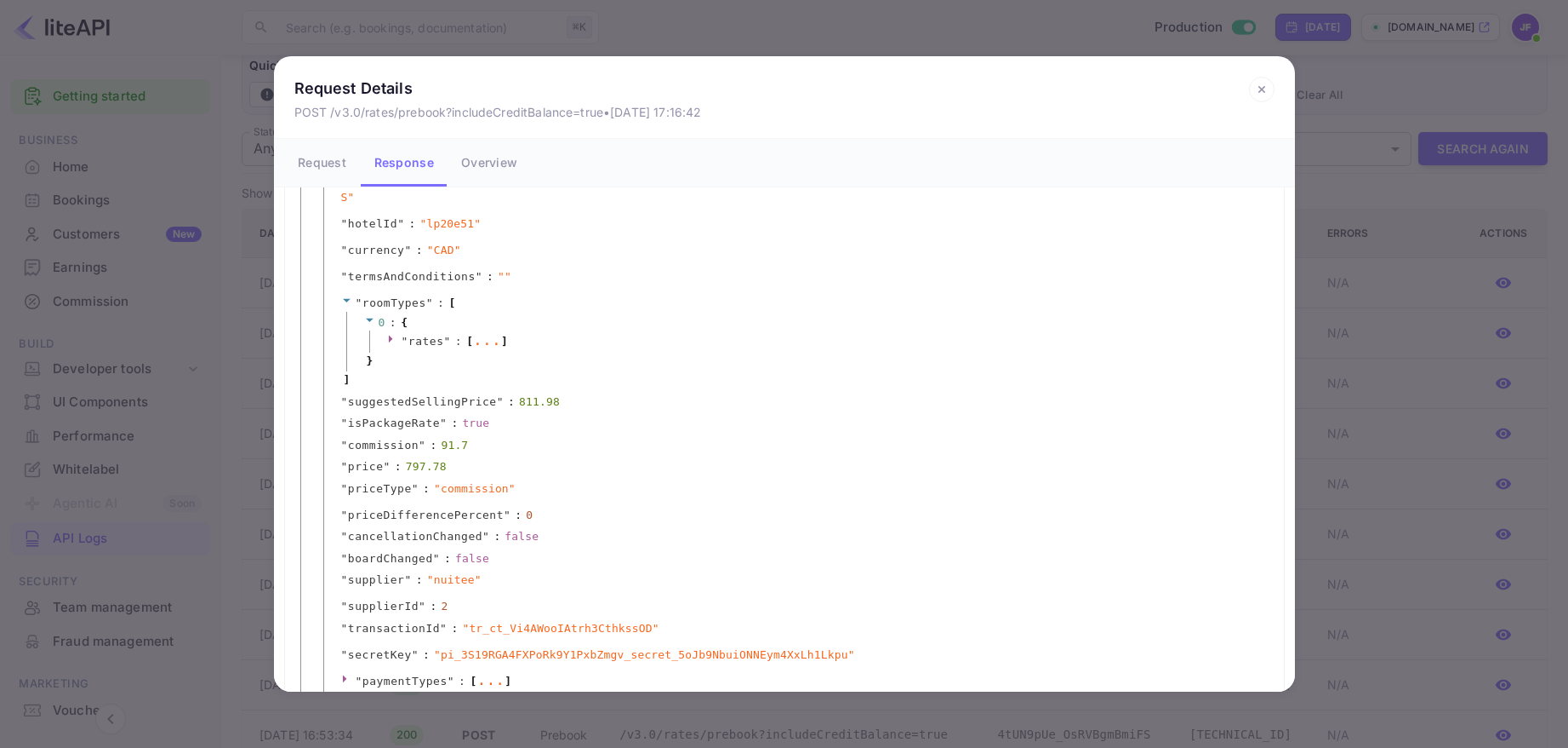
click at [423, 338] on span "rates" at bounding box center [426, 341] width 36 height 13
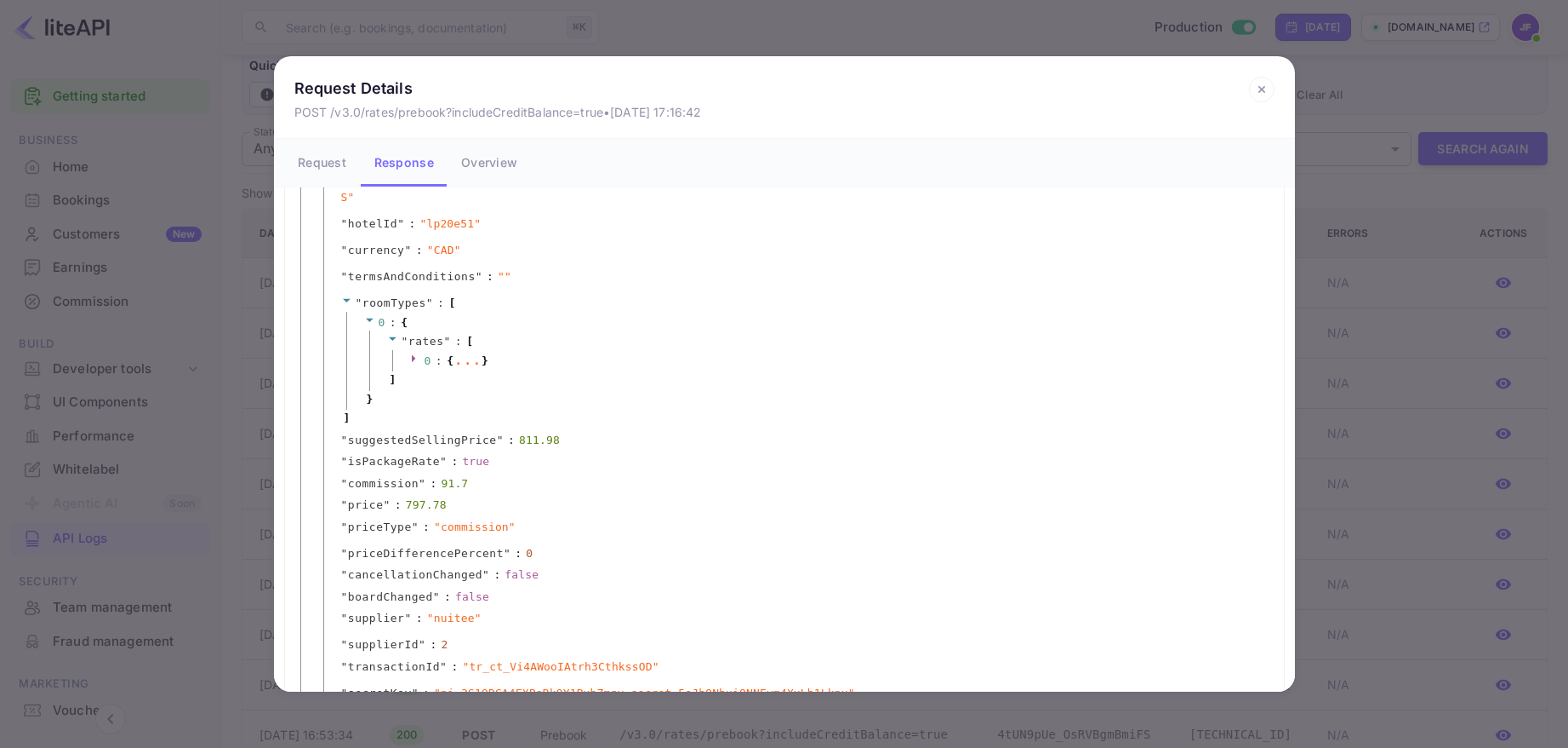
click at [424, 360] on div at bounding box center [417, 361] width 14 height 17
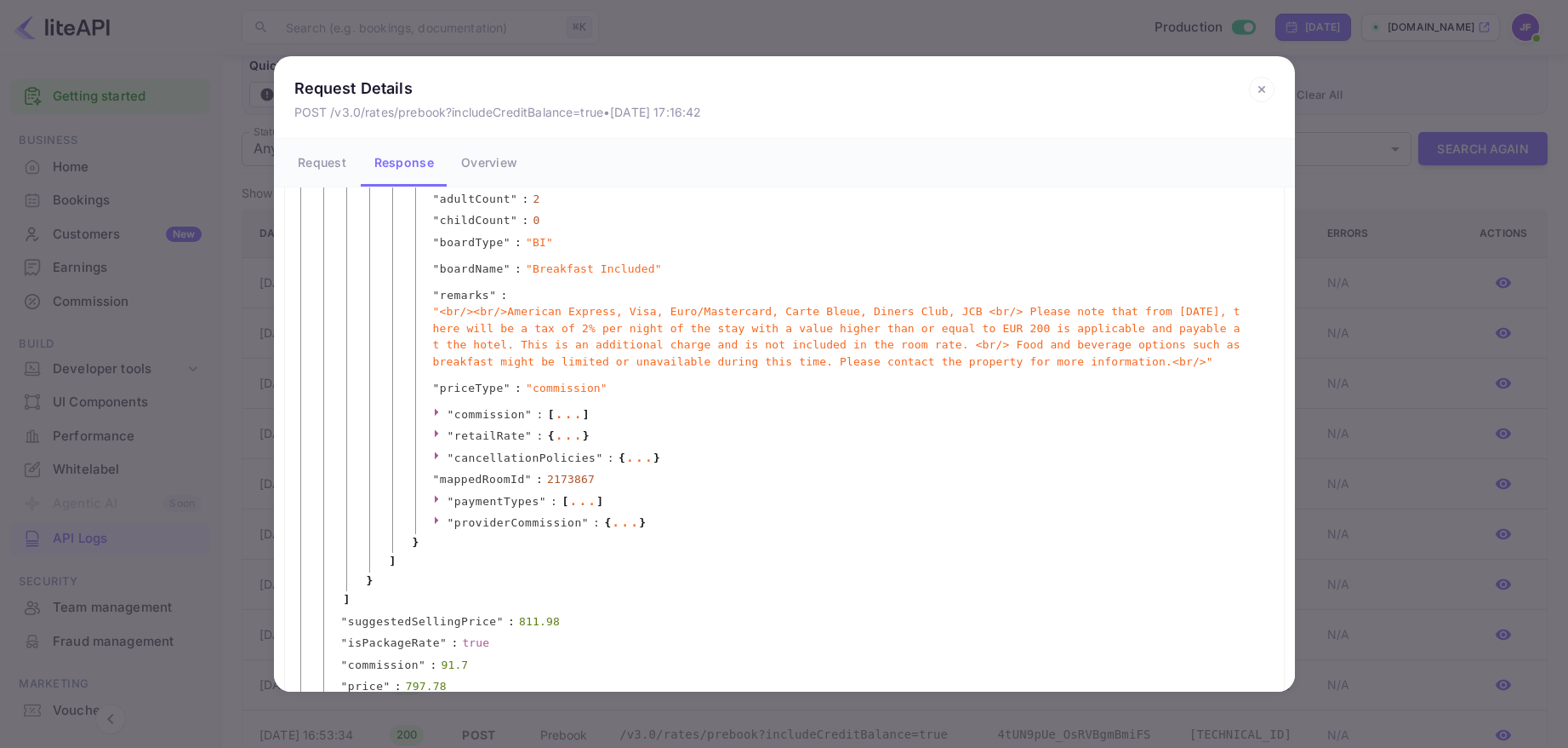
scroll to position [620, 0]
click at [1256, 91] on icon at bounding box center [1261, 89] width 26 height 26
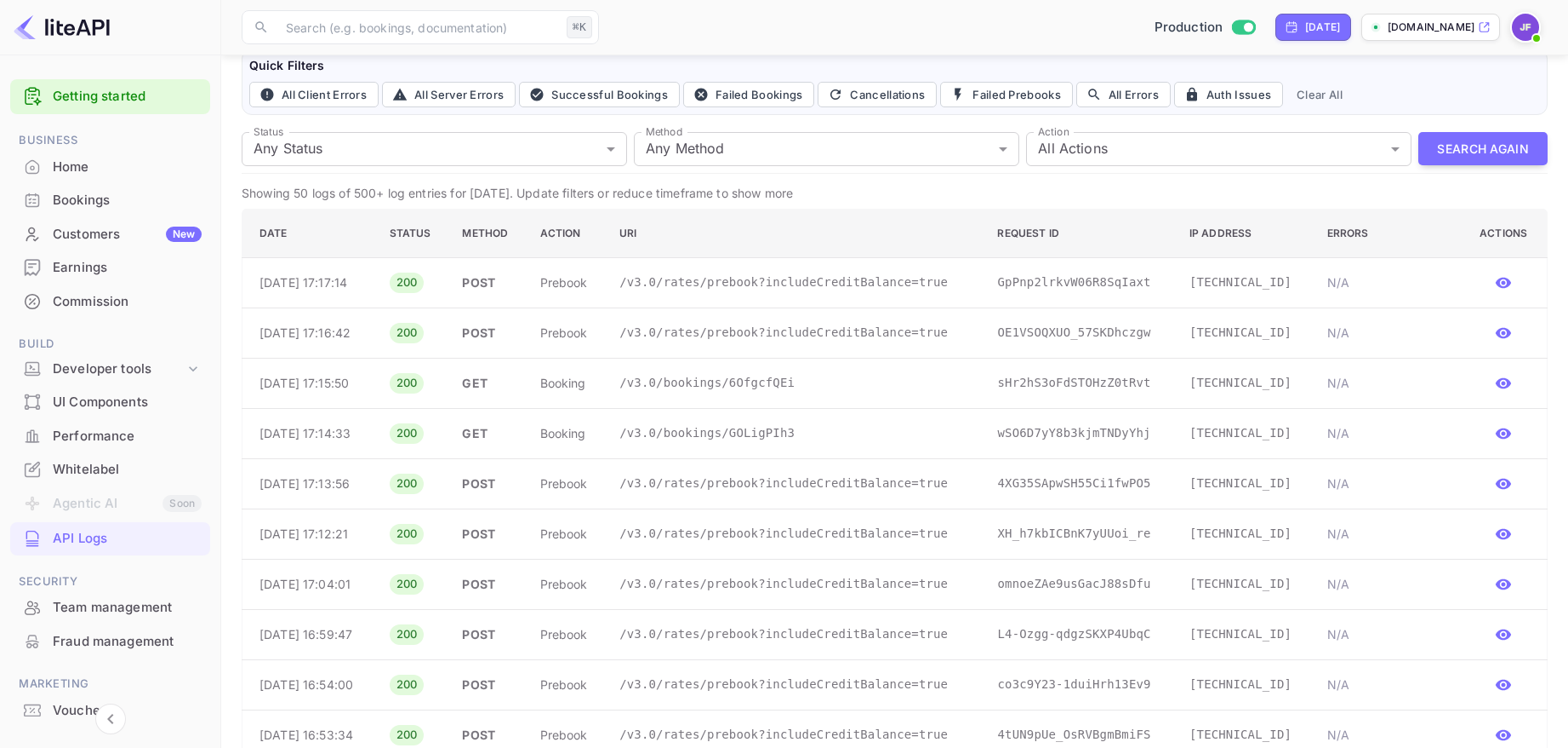
scroll to position [0, 0]
